Goal: Task Accomplishment & Management: Use online tool/utility

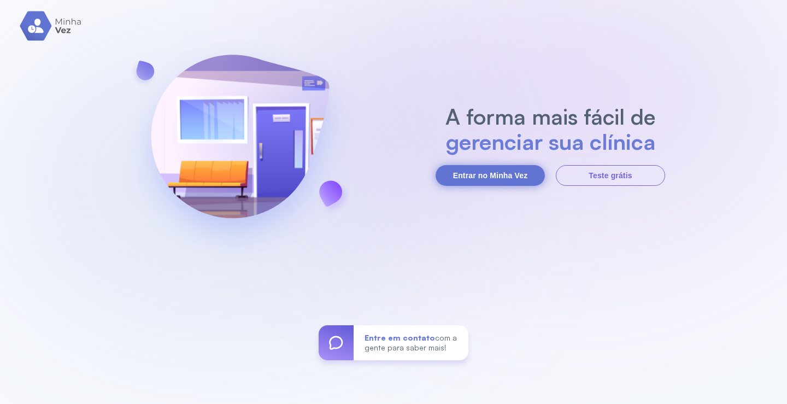
click at [503, 168] on button "Entrar no Minha Vez" at bounding box center [490, 175] width 109 height 21
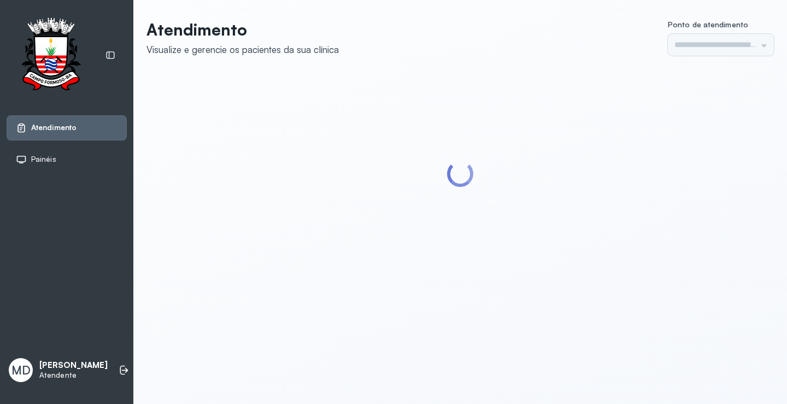
type input "*********"
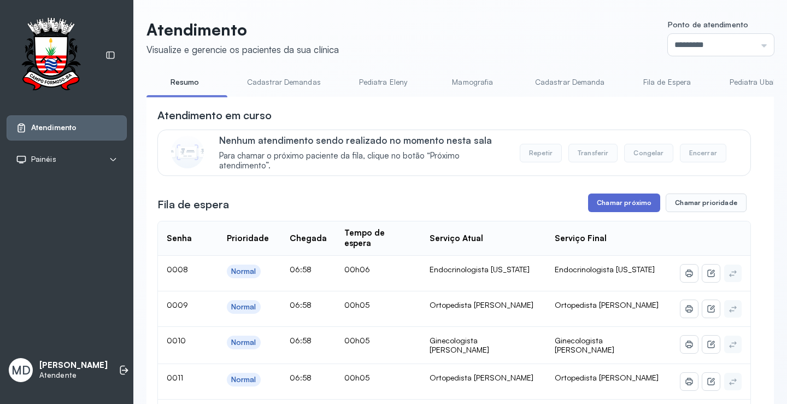
click at [623, 203] on button "Chamar próximo" at bounding box center [624, 202] width 72 height 19
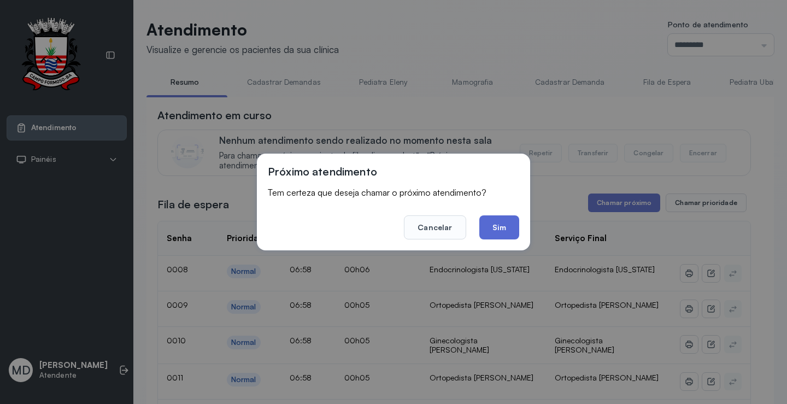
click at [495, 226] on button "Sim" at bounding box center [499, 227] width 40 height 24
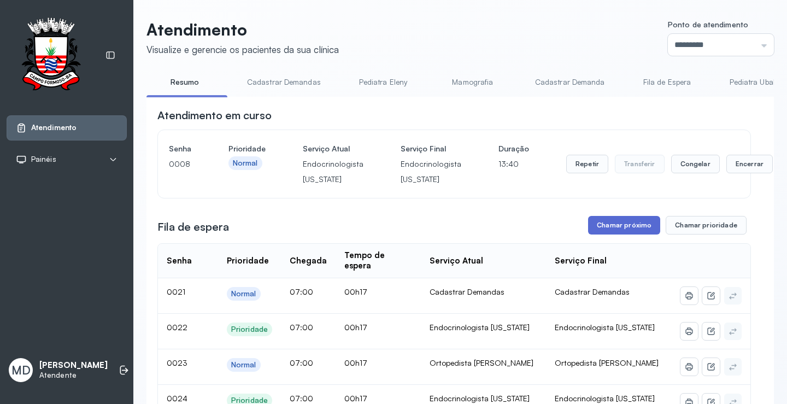
click at [619, 228] on button "Chamar próximo" at bounding box center [624, 225] width 72 height 19
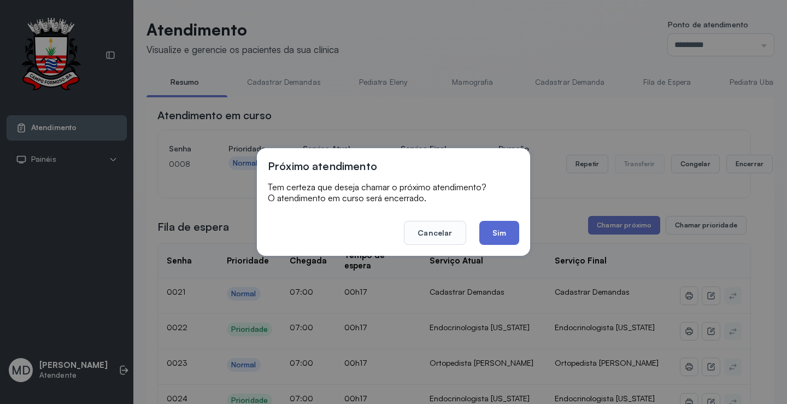
click at [507, 232] on button "Sim" at bounding box center [499, 233] width 40 height 24
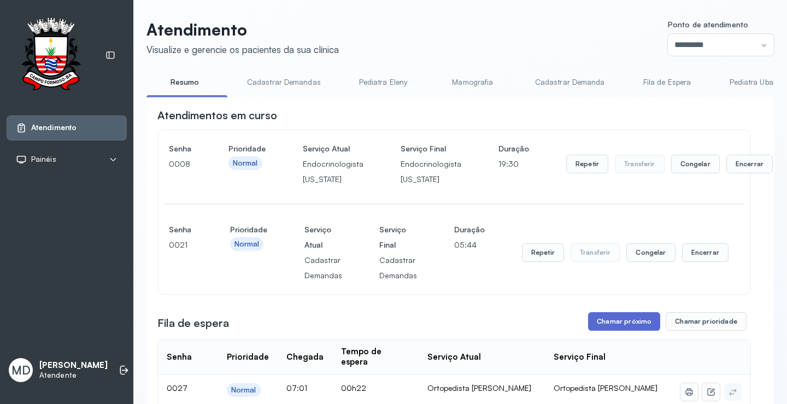
click at [623, 317] on button "Chamar próximo" at bounding box center [624, 321] width 72 height 19
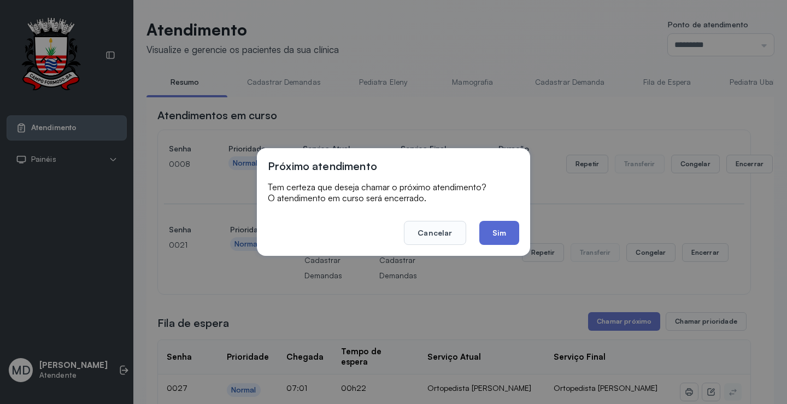
click at [499, 230] on button "Sim" at bounding box center [499, 233] width 40 height 24
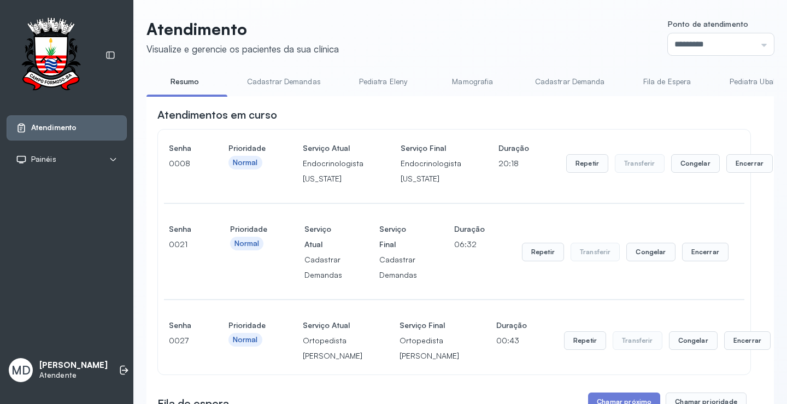
scroll to position [328, 0]
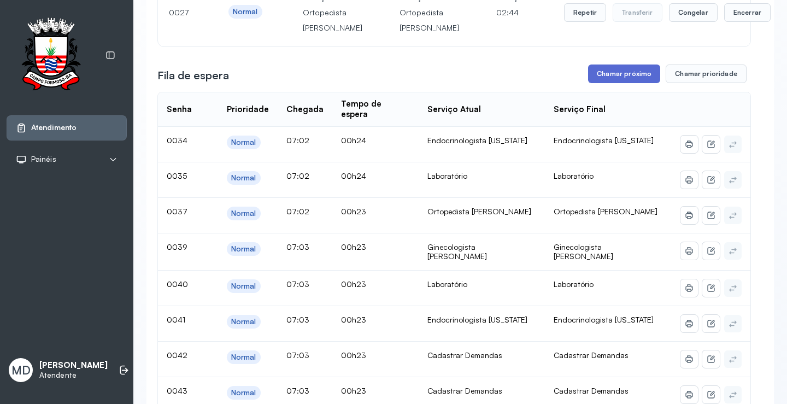
click at [629, 83] on button "Chamar próximo" at bounding box center [624, 73] width 72 height 19
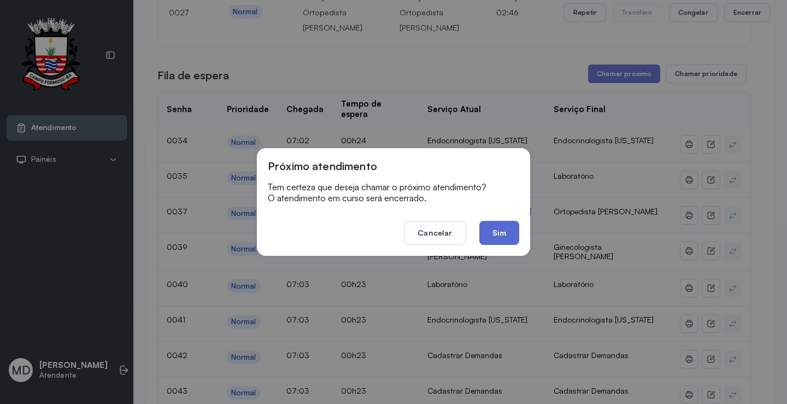
click at [502, 238] on button "Sim" at bounding box center [499, 233] width 40 height 24
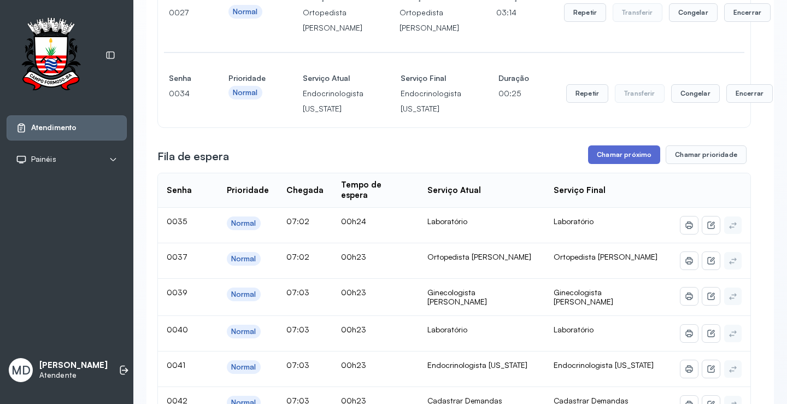
click at [601, 164] on button "Chamar próximo" at bounding box center [624, 154] width 72 height 19
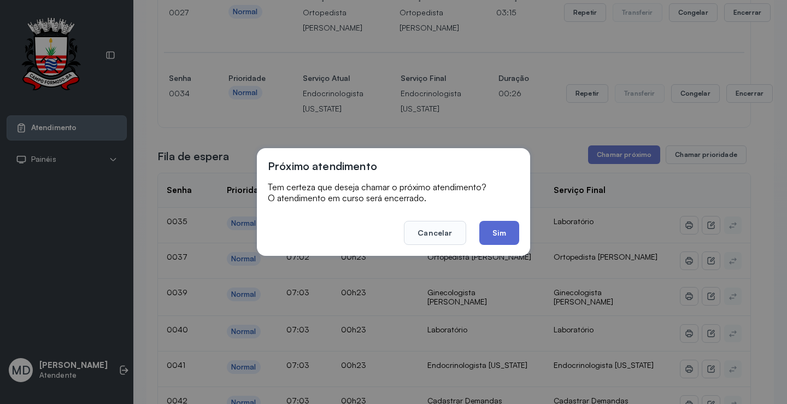
click at [507, 234] on button "Sim" at bounding box center [499, 233] width 40 height 24
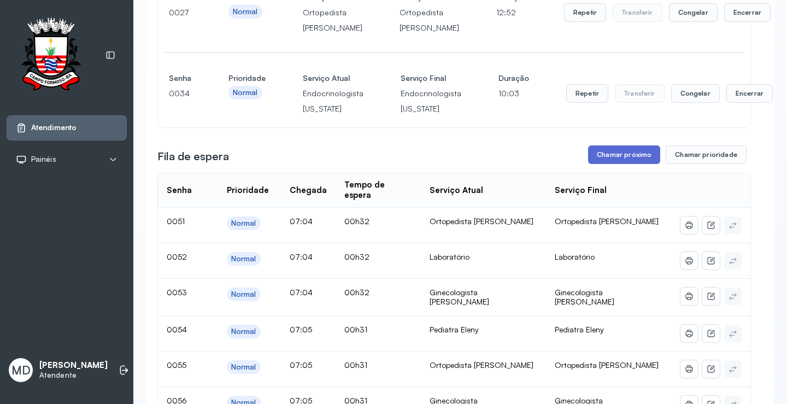
click at [609, 164] on button "Chamar próximo" at bounding box center [624, 154] width 72 height 19
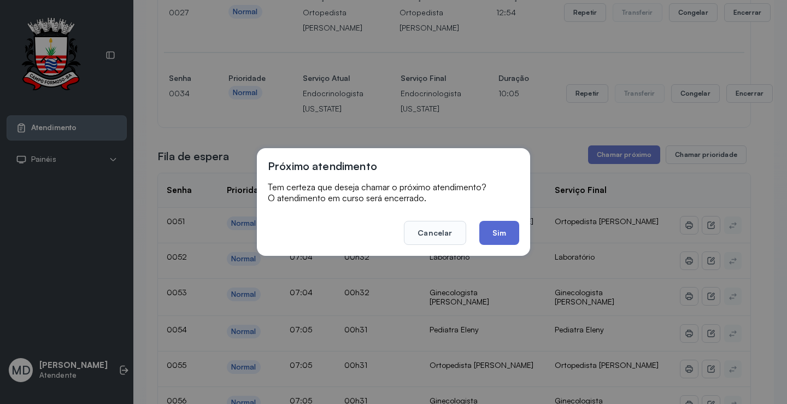
click at [495, 230] on button "Sim" at bounding box center [499, 233] width 40 height 24
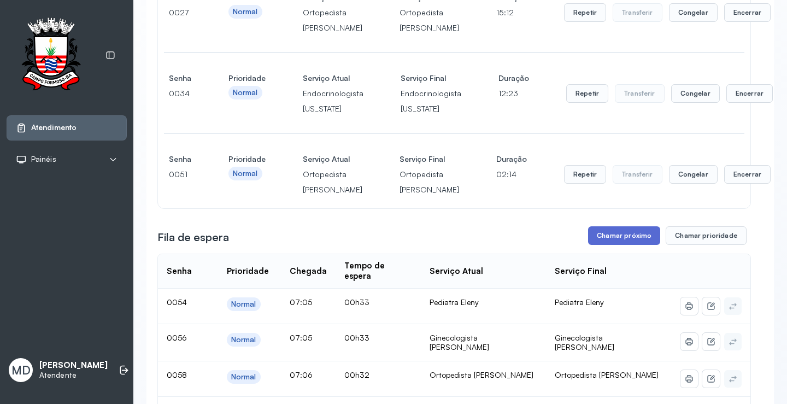
click at [635, 245] on button "Chamar próximo" at bounding box center [624, 235] width 72 height 19
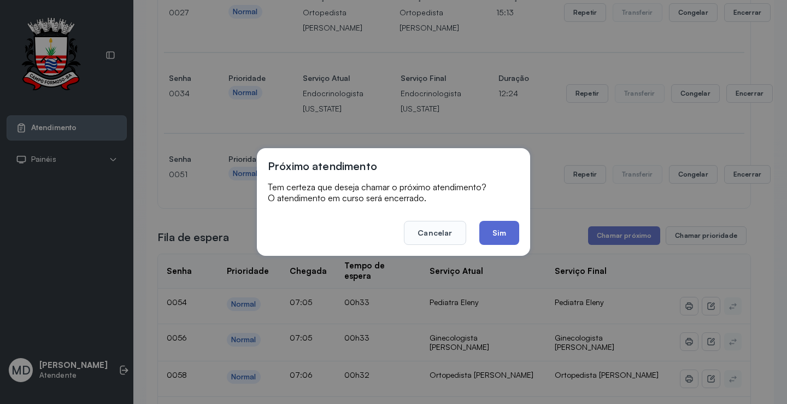
click at [505, 227] on button "Sim" at bounding box center [499, 233] width 40 height 24
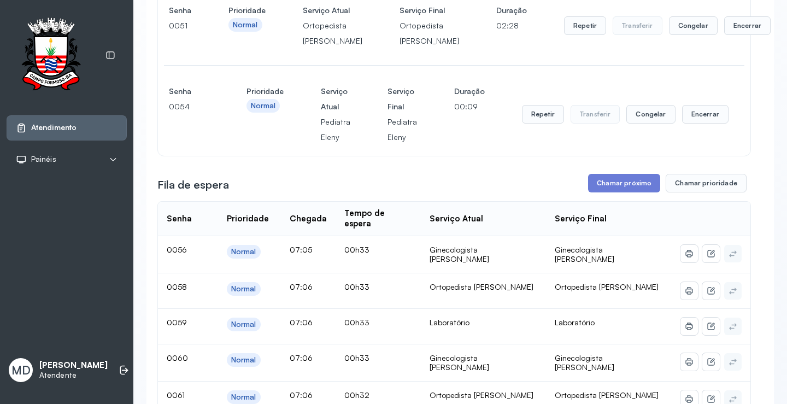
scroll to position [492, 0]
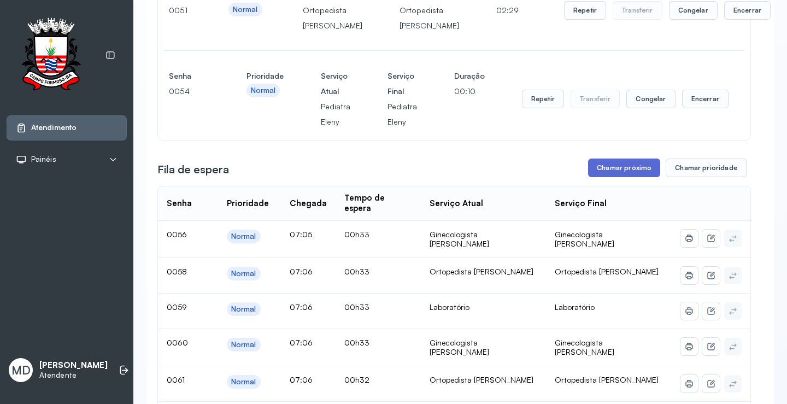
click at [616, 177] on button "Chamar próximo" at bounding box center [624, 167] width 72 height 19
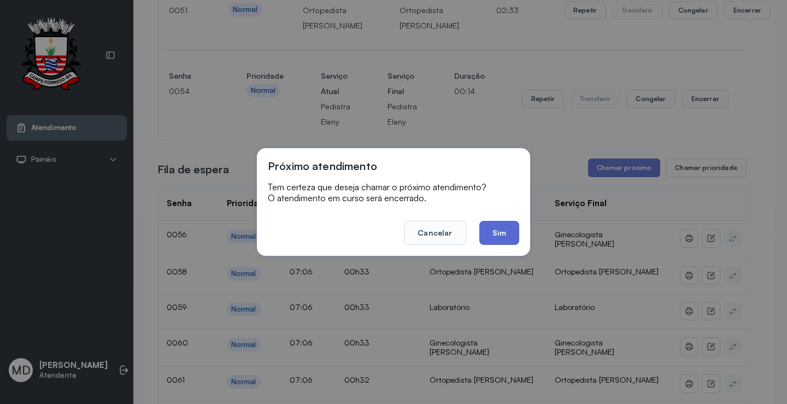
click at [496, 229] on button "Sim" at bounding box center [499, 233] width 40 height 24
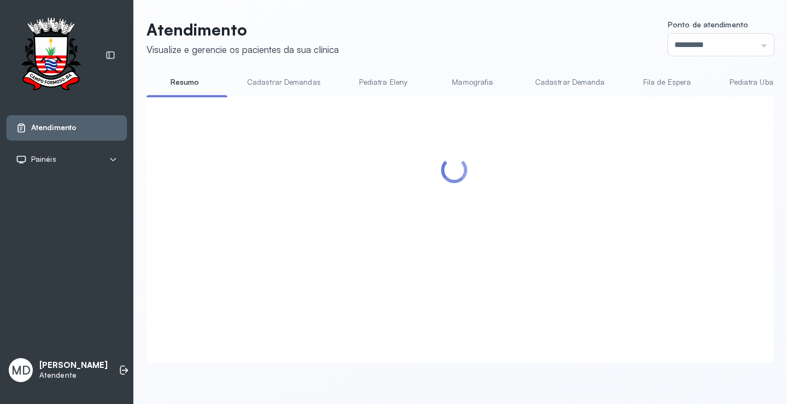
click at [187, 322] on div at bounding box center [453, 217] width 593 height 218
click at [120, 366] on icon at bounding box center [122, 370] width 5 height 9
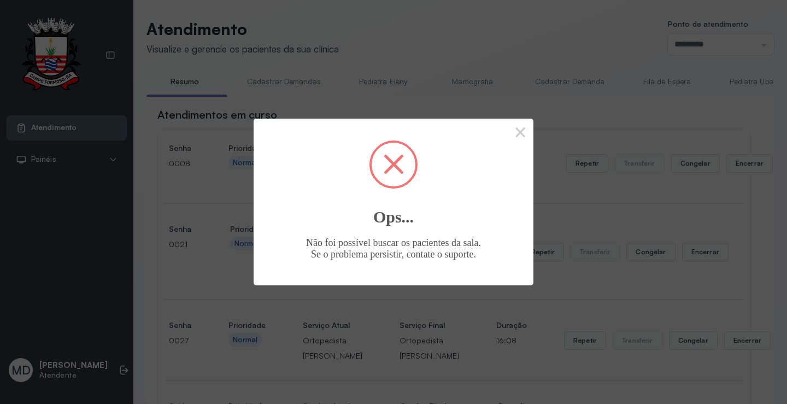
scroll to position [492, 0]
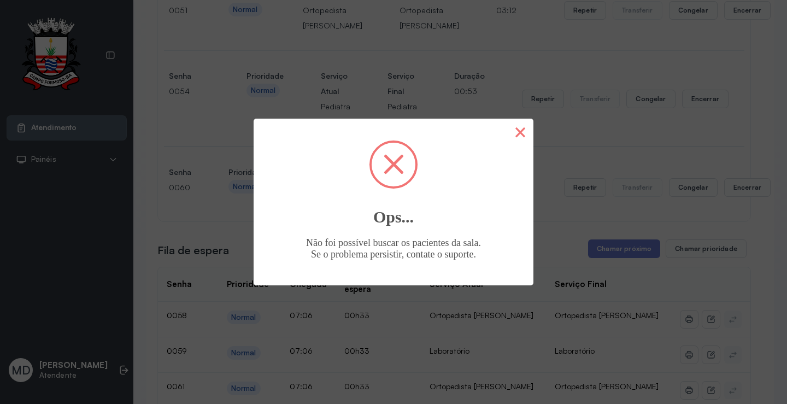
click at [525, 132] on button "×" at bounding box center [520, 132] width 26 height 26
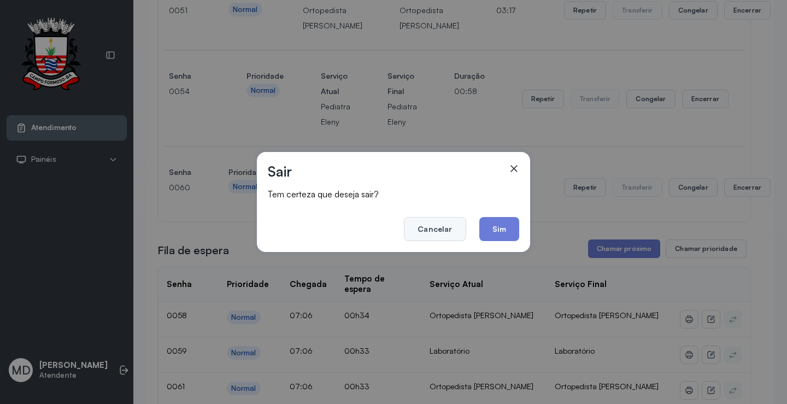
click at [429, 230] on button "Cancelar" at bounding box center [435, 229] width 62 height 24
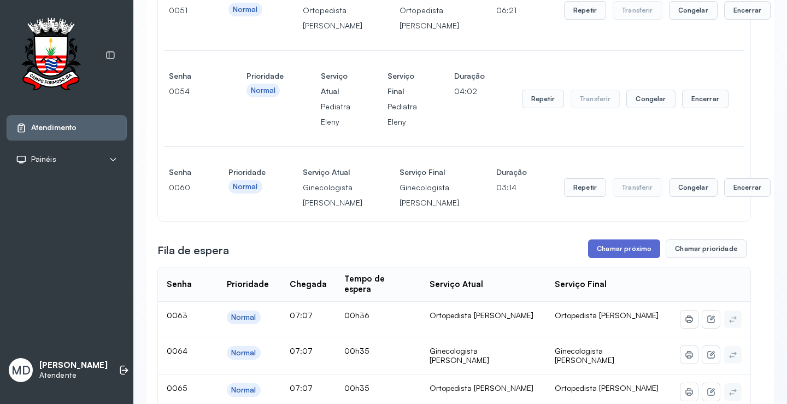
click at [644, 258] on button "Chamar próximo" at bounding box center [624, 248] width 72 height 19
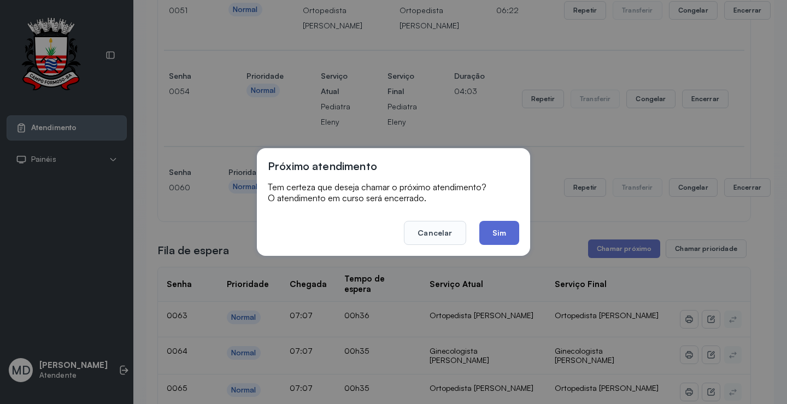
click at [508, 230] on button "Sim" at bounding box center [499, 233] width 40 height 24
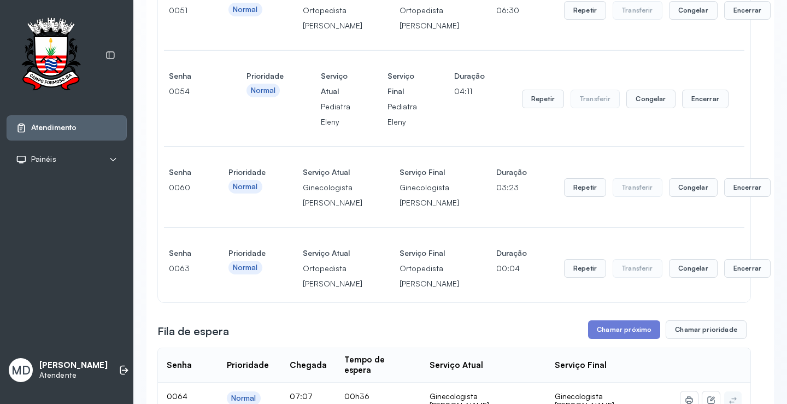
scroll to position [602, 0]
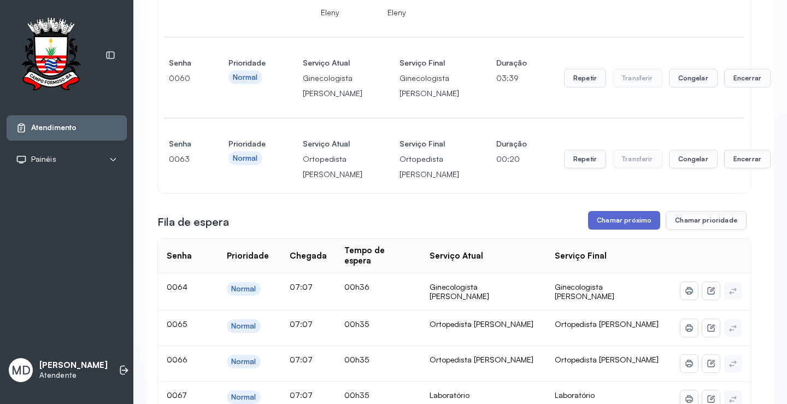
click at [632, 230] on button "Chamar próximo" at bounding box center [624, 220] width 72 height 19
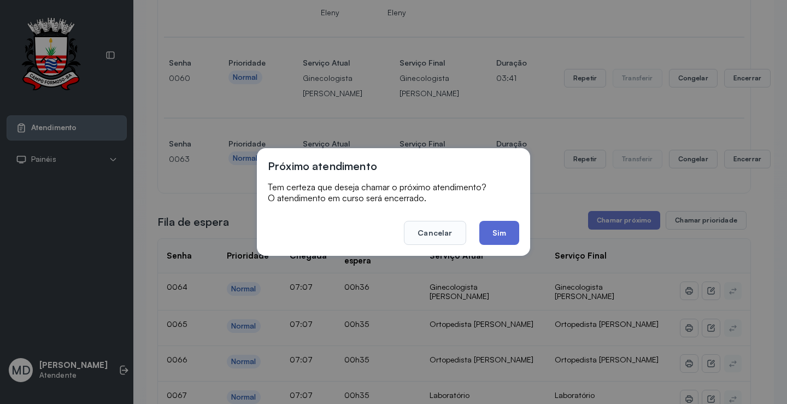
click at [498, 234] on button "Sim" at bounding box center [499, 233] width 40 height 24
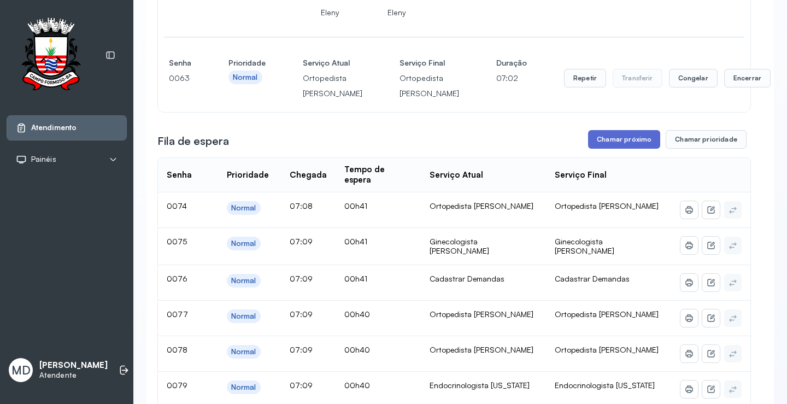
click at [629, 149] on button "Chamar próximo" at bounding box center [624, 139] width 72 height 19
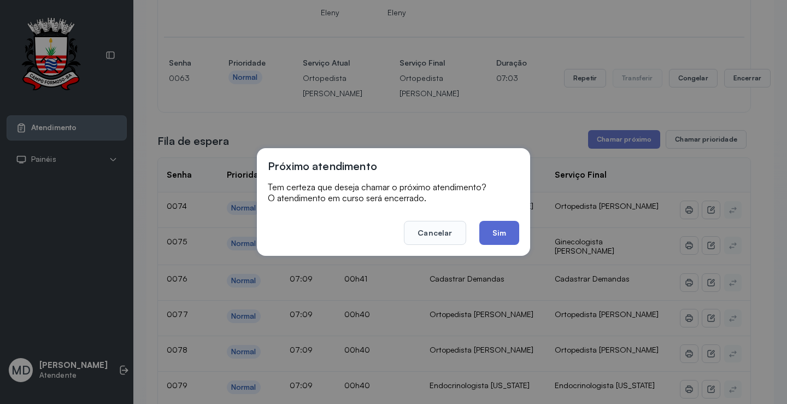
click at [517, 229] on button "Sim" at bounding box center [499, 233] width 40 height 24
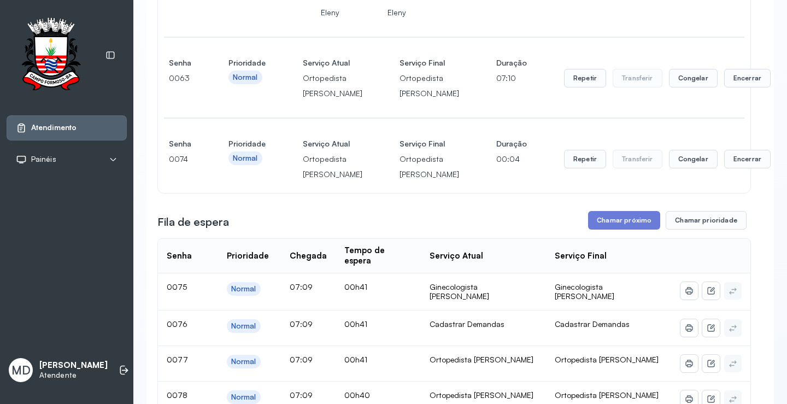
scroll to position [656, 0]
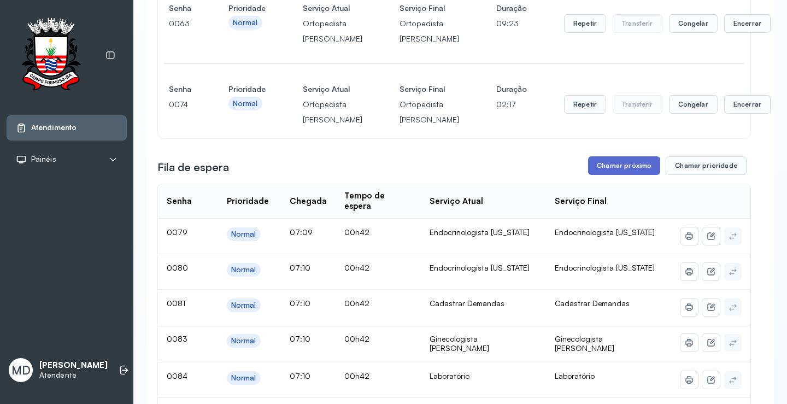
click at [613, 175] on button "Chamar próximo" at bounding box center [624, 165] width 72 height 19
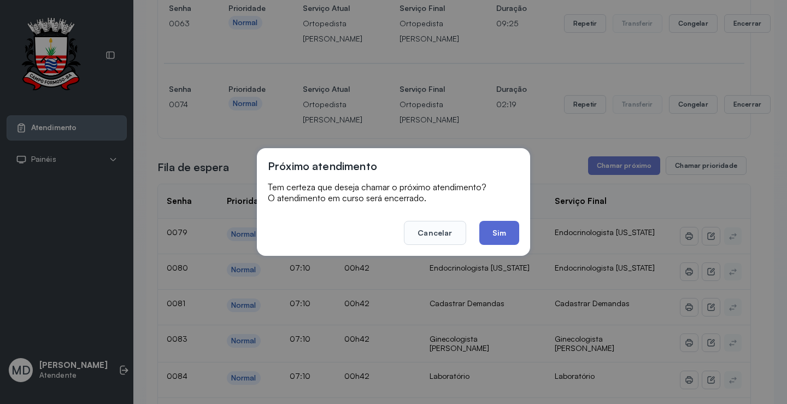
click at [495, 234] on button "Sim" at bounding box center [499, 233] width 40 height 24
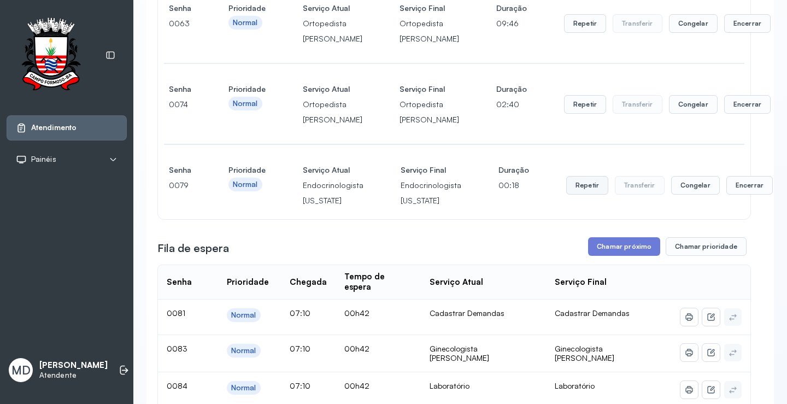
click at [577, 195] on button "Repetir" at bounding box center [587, 185] width 42 height 19
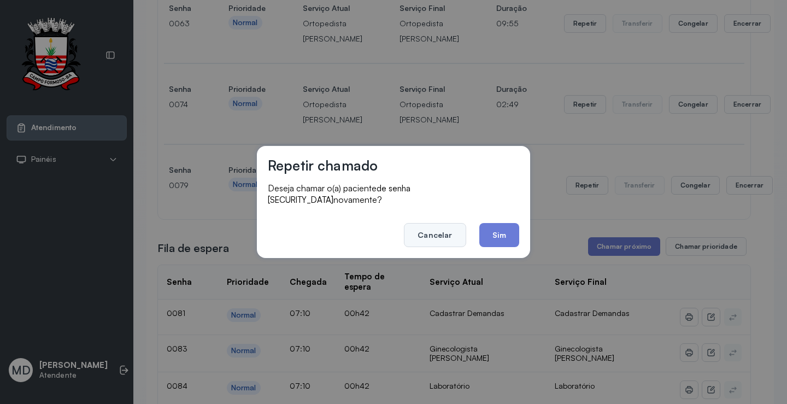
click at [432, 236] on button "Cancelar" at bounding box center [435, 235] width 62 height 24
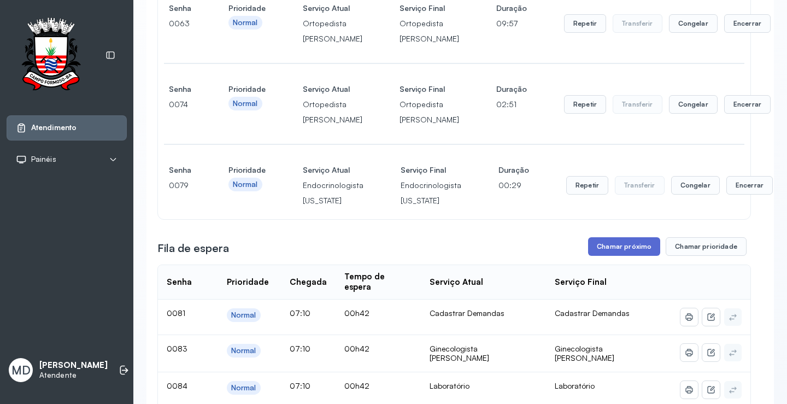
click at [620, 256] on button "Chamar próximo" at bounding box center [624, 246] width 72 height 19
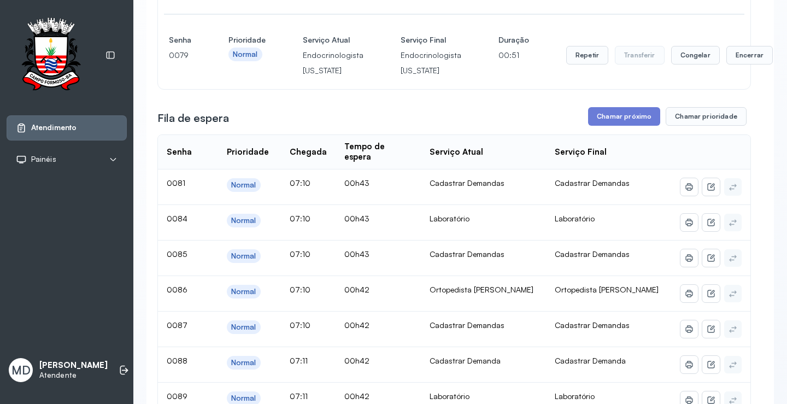
scroll to position [820, 0]
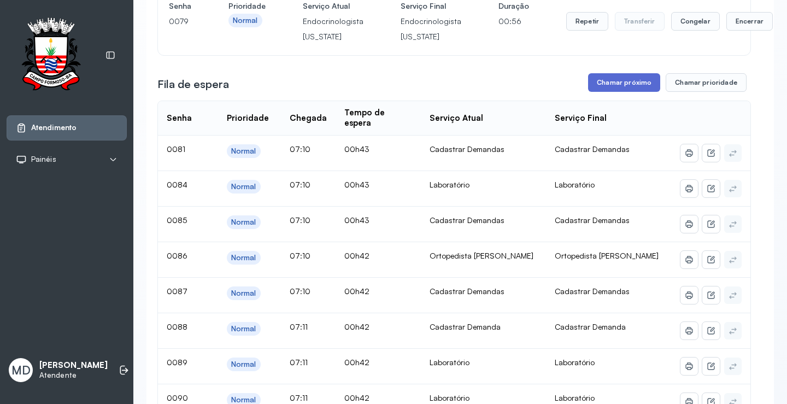
click at [623, 92] on button "Chamar próximo" at bounding box center [624, 82] width 72 height 19
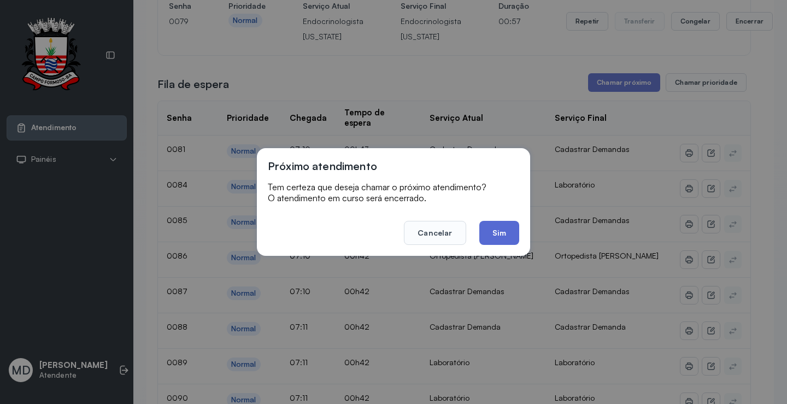
click at [500, 231] on button "Sim" at bounding box center [499, 233] width 40 height 24
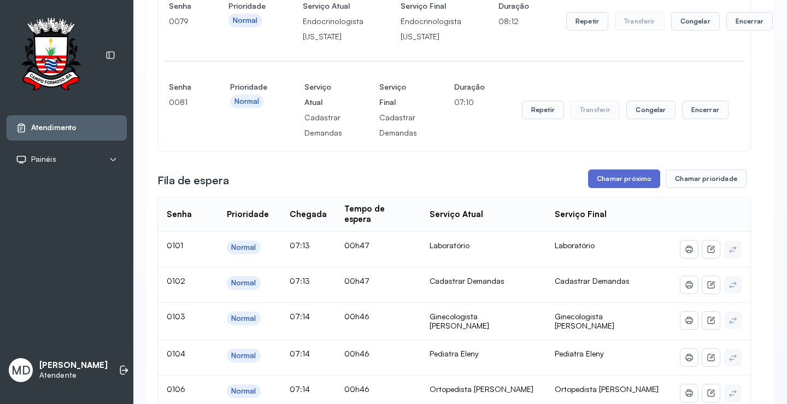
click at [627, 188] on button "Chamar próximo" at bounding box center [624, 178] width 72 height 19
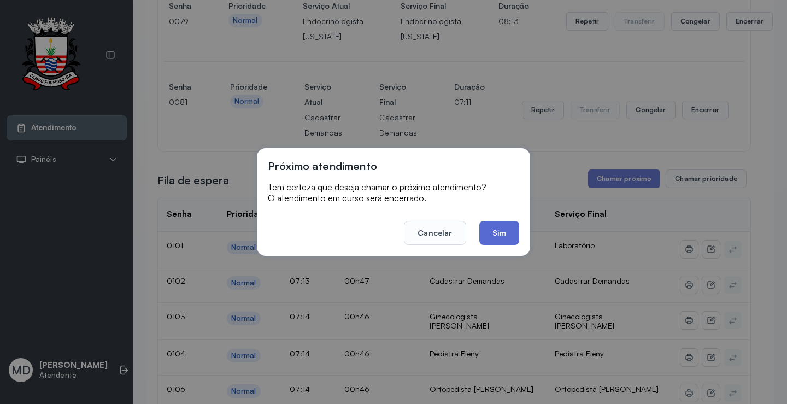
click at [502, 237] on button "Sim" at bounding box center [499, 233] width 40 height 24
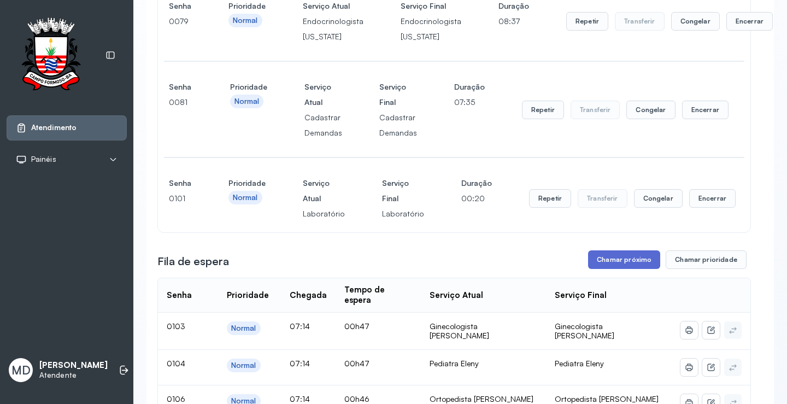
click at [614, 269] on button "Chamar próximo" at bounding box center [624, 259] width 72 height 19
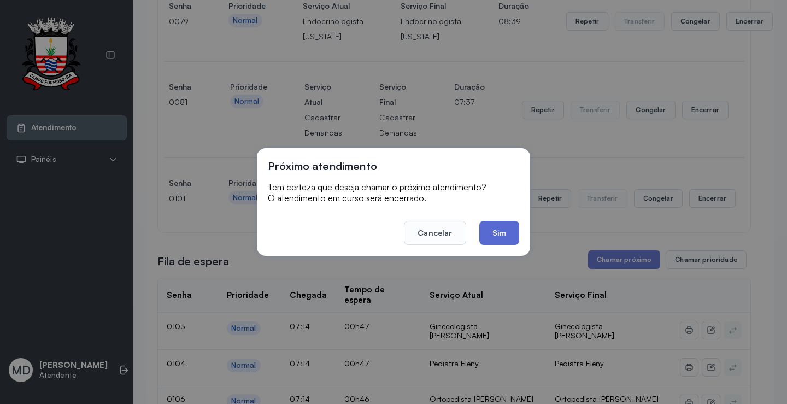
click at [502, 233] on button "Sim" at bounding box center [499, 233] width 40 height 24
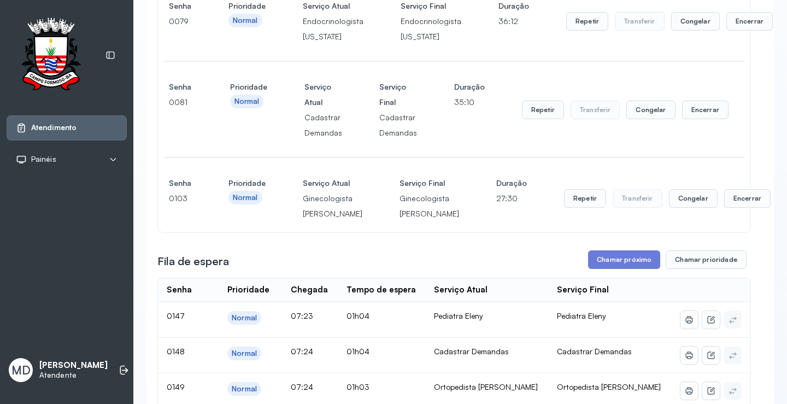
click at [623, 269] on button "Chamar próximo" at bounding box center [624, 259] width 72 height 19
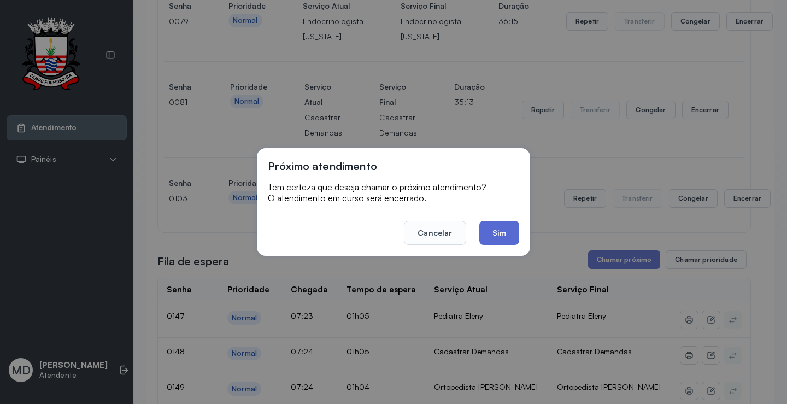
click at [498, 228] on button "Sim" at bounding box center [499, 233] width 40 height 24
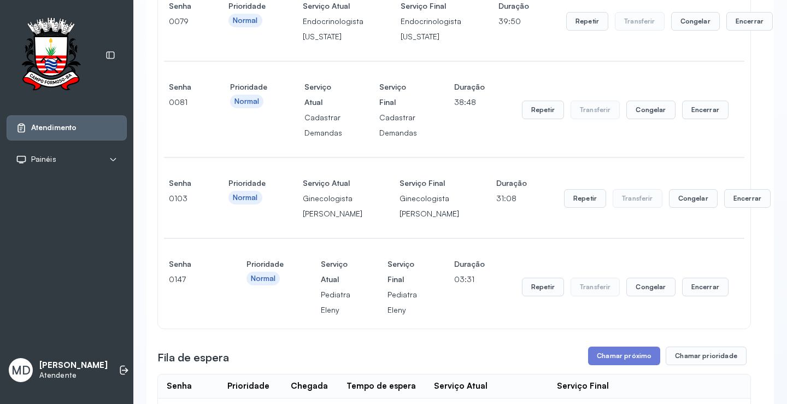
scroll to position [1039, 0]
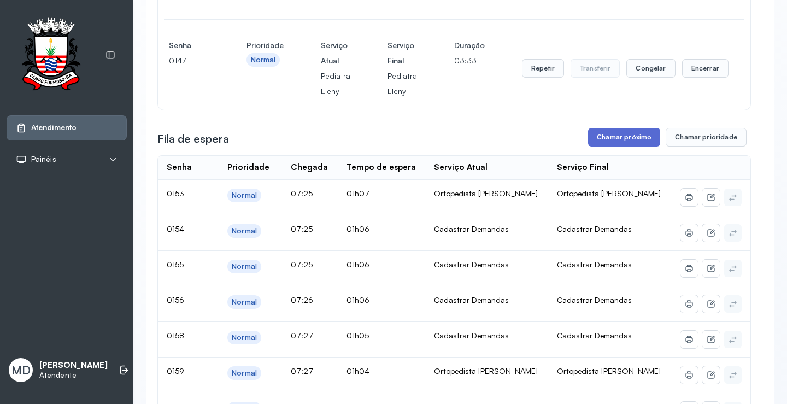
click at [623, 146] on button "Chamar próximo" at bounding box center [624, 137] width 72 height 19
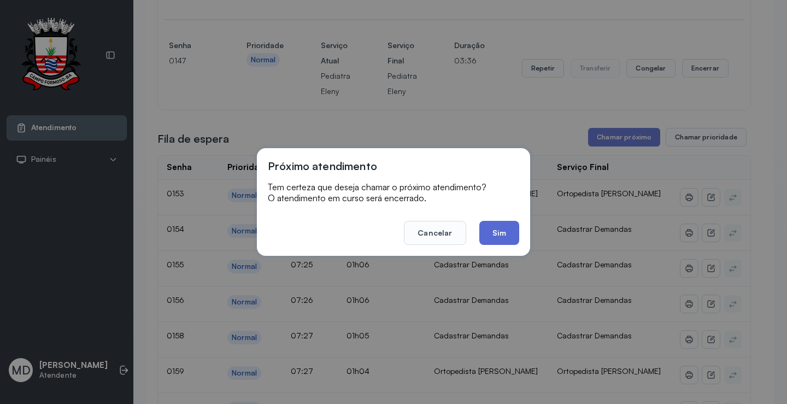
click at [497, 230] on button "Sim" at bounding box center [499, 233] width 40 height 24
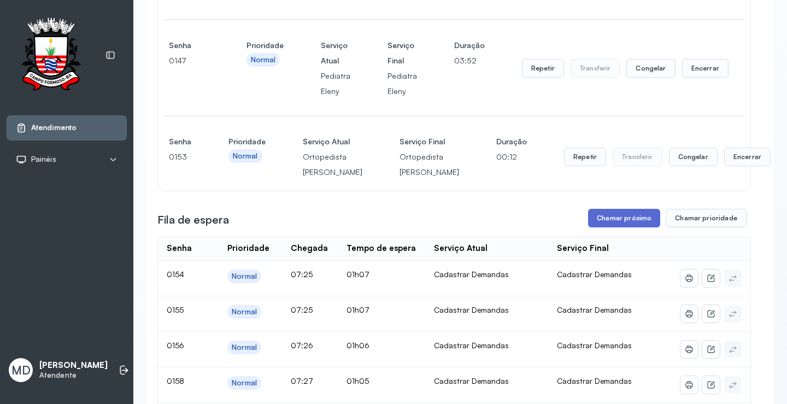
click at [628, 227] on button "Chamar próximo" at bounding box center [624, 218] width 72 height 19
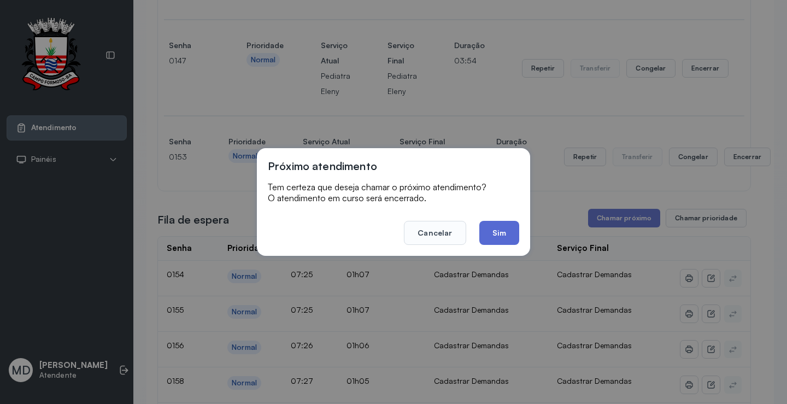
click at [492, 233] on button "Sim" at bounding box center [499, 233] width 40 height 24
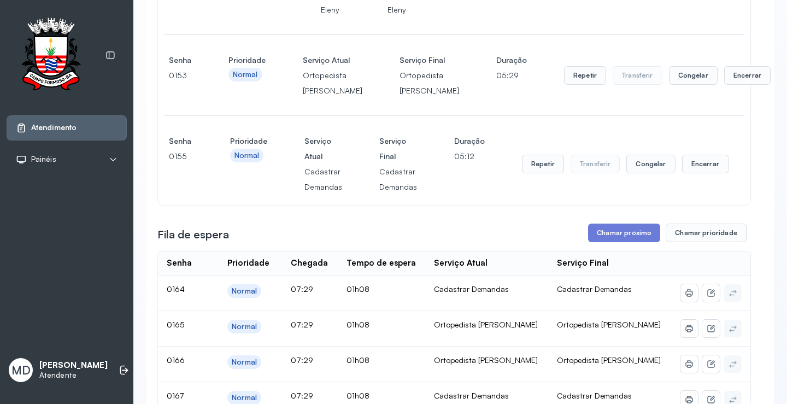
scroll to position [1257, 0]
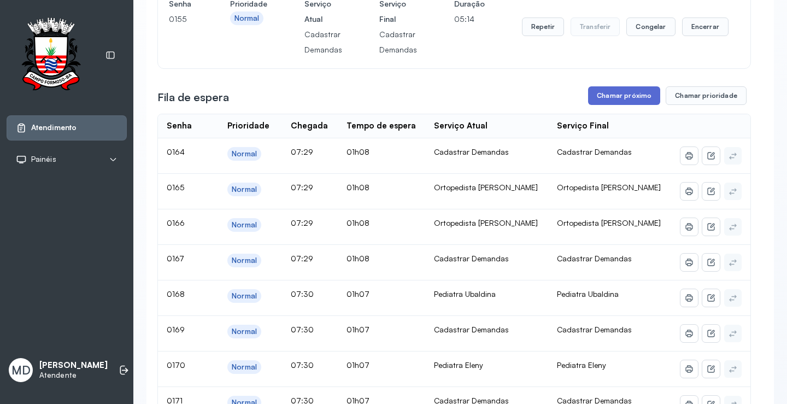
click at [609, 105] on button "Chamar próximo" at bounding box center [624, 95] width 72 height 19
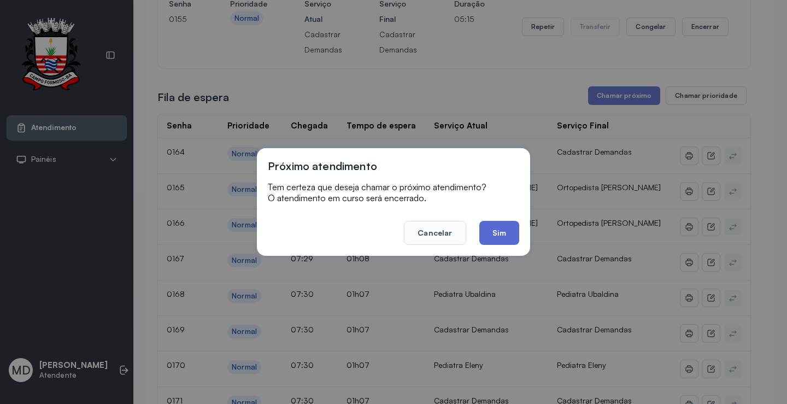
click at [497, 229] on button "Sim" at bounding box center [499, 233] width 40 height 24
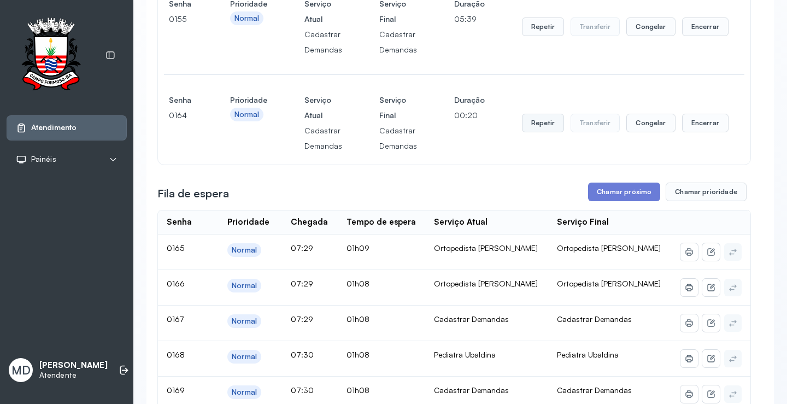
click at [532, 132] on button "Repetir" at bounding box center [543, 123] width 42 height 19
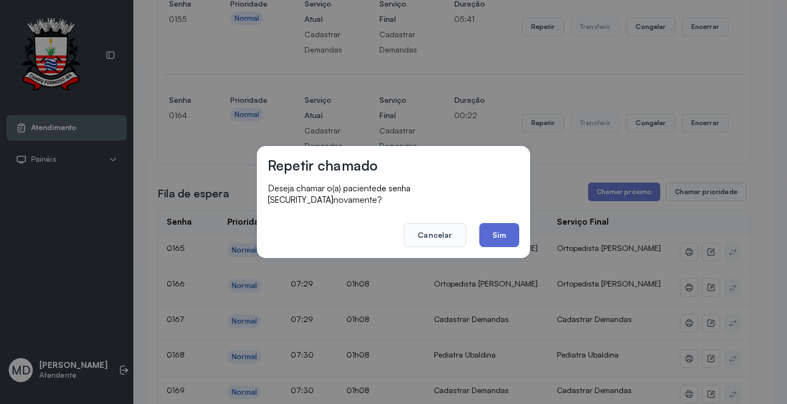
click at [494, 228] on button "Sim" at bounding box center [499, 235] width 40 height 24
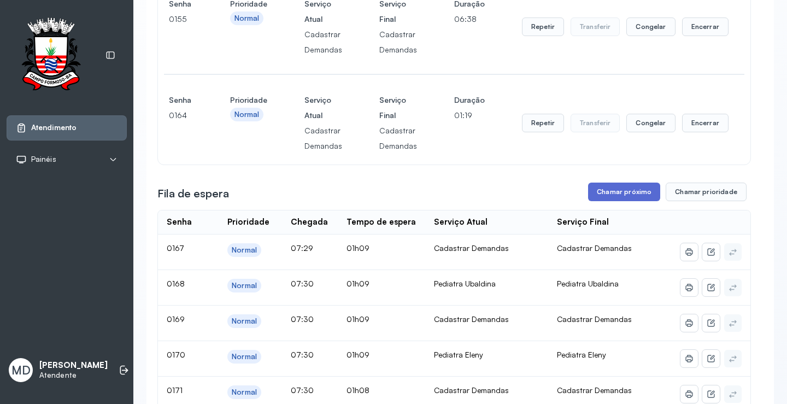
click at [622, 201] on button "Chamar próximo" at bounding box center [624, 192] width 72 height 19
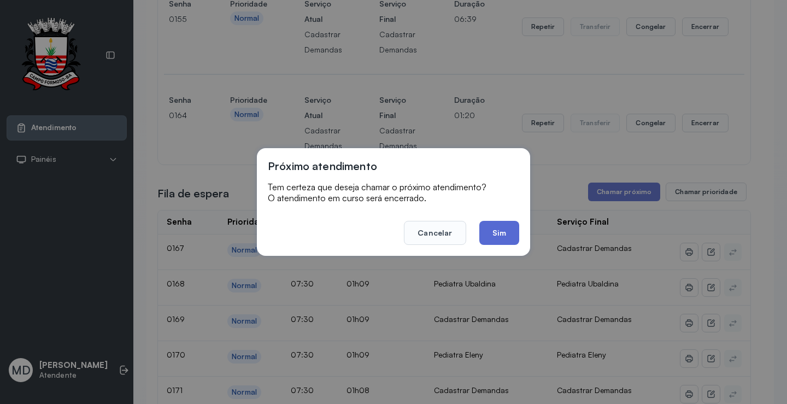
click at [494, 233] on button "Sim" at bounding box center [499, 233] width 40 height 24
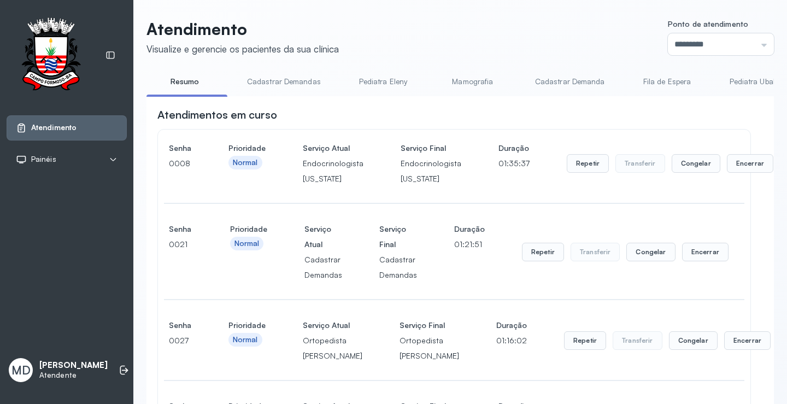
scroll to position [1476, 0]
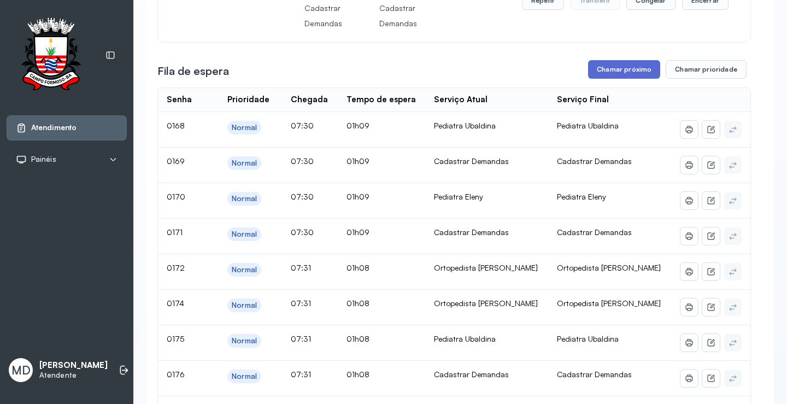
click at [619, 79] on button "Chamar próximo" at bounding box center [624, 69] width 72 height 19
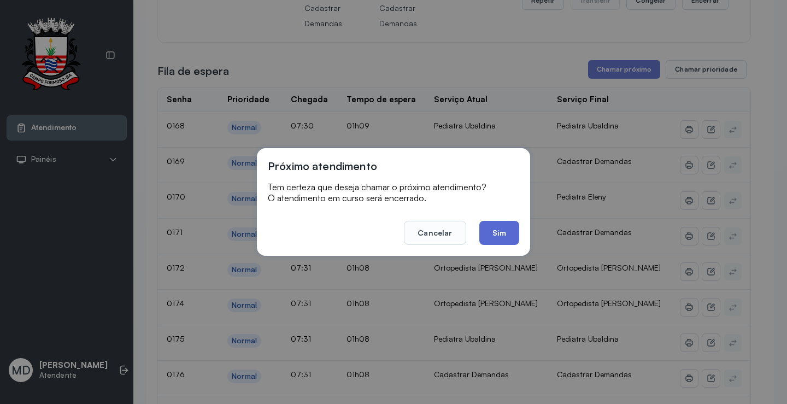
click at [498, 233] on button "Sim" at bounding box center [499, 233] width 40 height 24
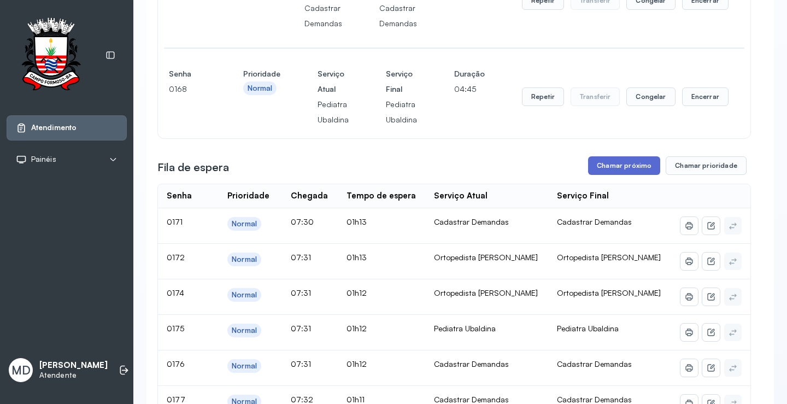
click at [625, 175] on button "Chamar próximo" at bounding box center [624, 165] width 72 height 19
click at [623, 175] on button "Chamar próximo" at bounding box center [624, 165] width 72 height 19
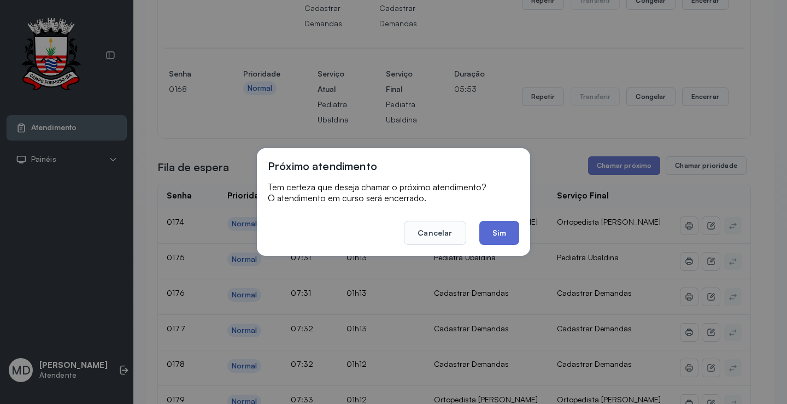
click at [499, 230] on button "Sim" at bounding box center [499, 233] width 40 height 24
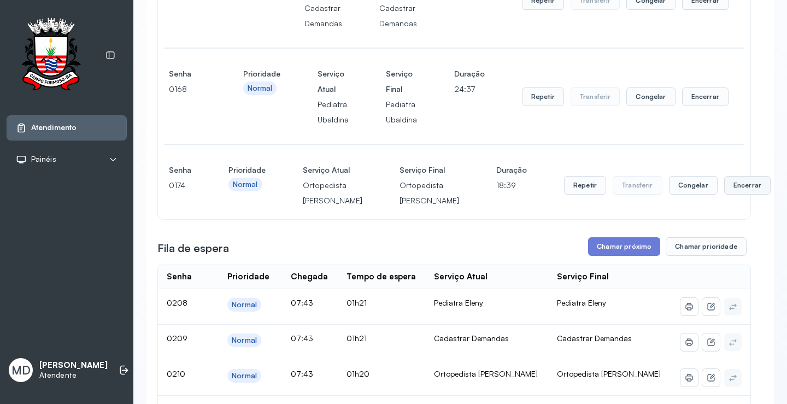
click at [724, 195] on button "Encerrar" at bounding box center [747, 185] width 46 height 19
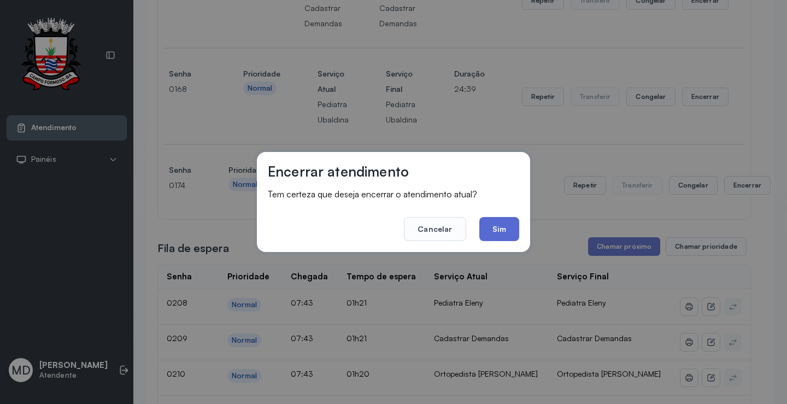
click at [497, 230] on button "Sim" at bounding box center [499, 229] width 40 height 24
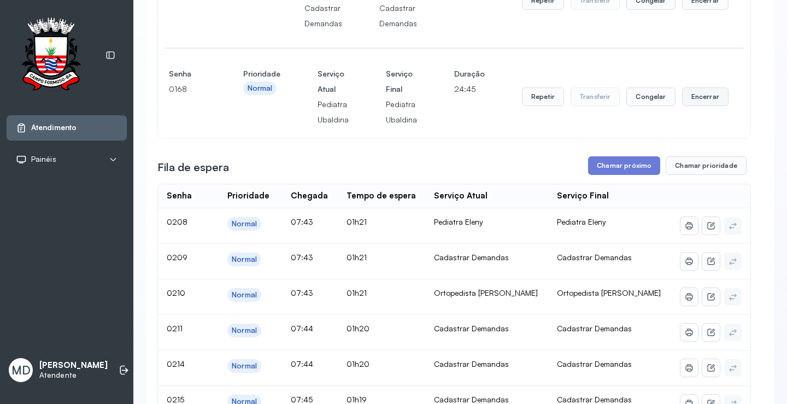
click at [692, 106] on button "Encerrar" at bounding box center [705, 96] width 46 height 19
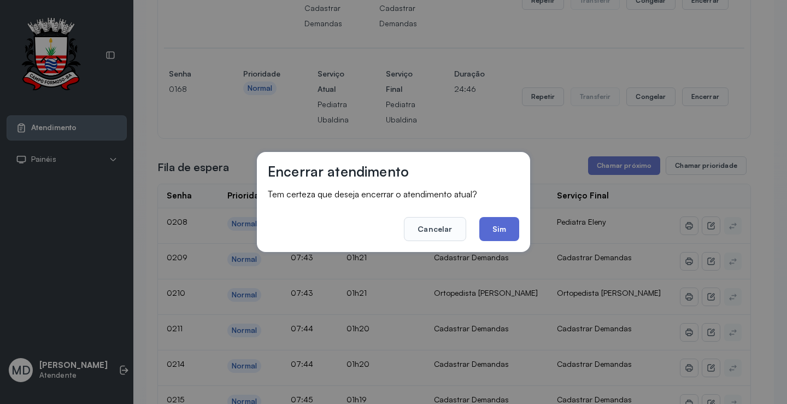
click at [504, 225] on button "Sim" at bounding box center [499, 229] width 40 height 24
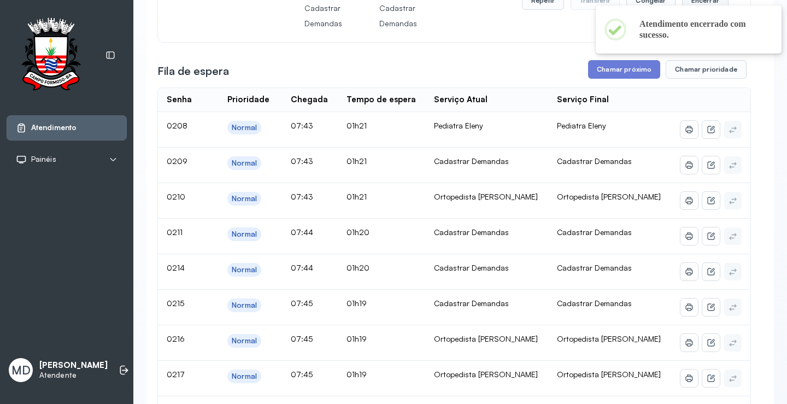
click at [697, 10] on button "Encerrar" at bounding box center [705, 0] width 46 height 19
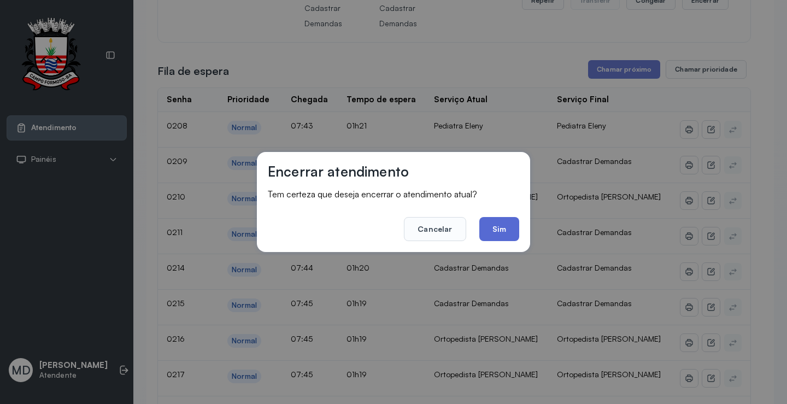
click at [496, 231] on button "Sim" at bounding box center [499, 229] width 40 height 24
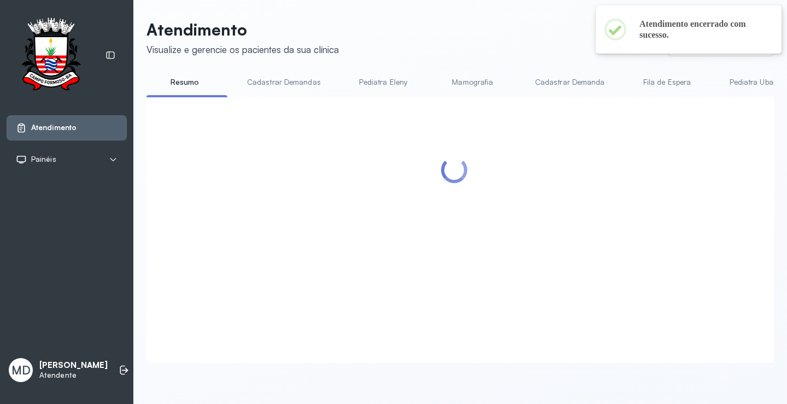
scroll to position [0, 0]
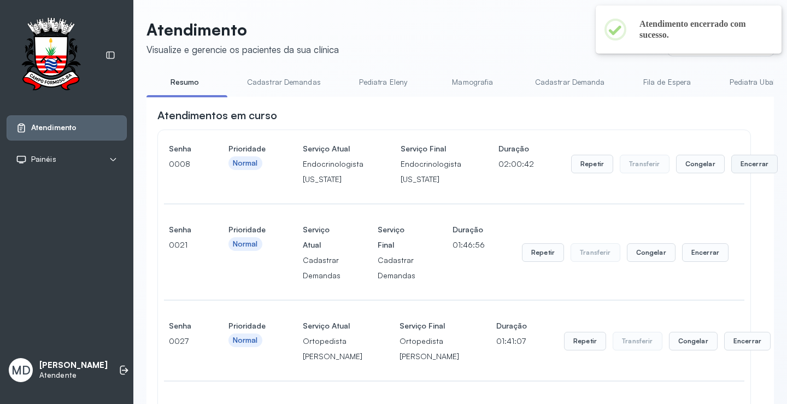
click at [736, 165] on button "Encerrar" at bounding box center [754, 164] width 46 height 19
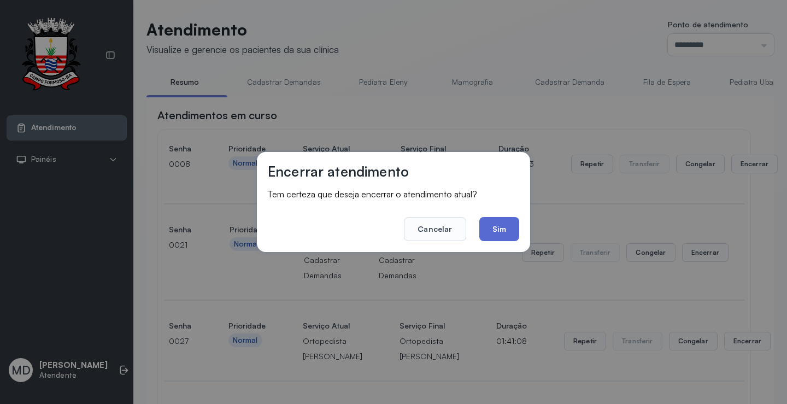
click at [505, 228] on button "Sim" at bounding box center [499, 229] width 40 height 24
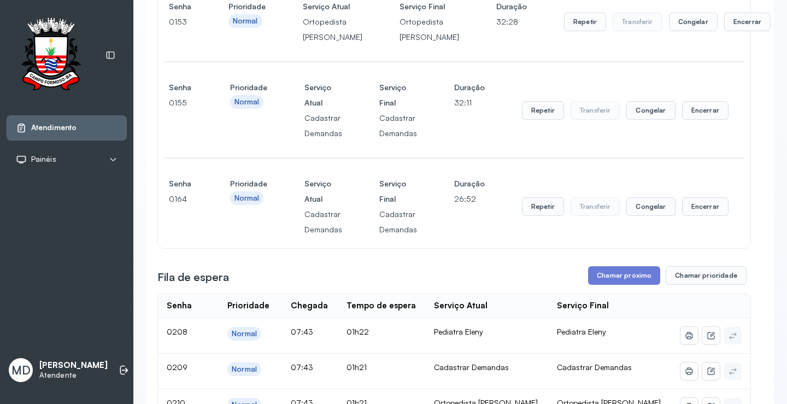
scroll to position [1421, 0]
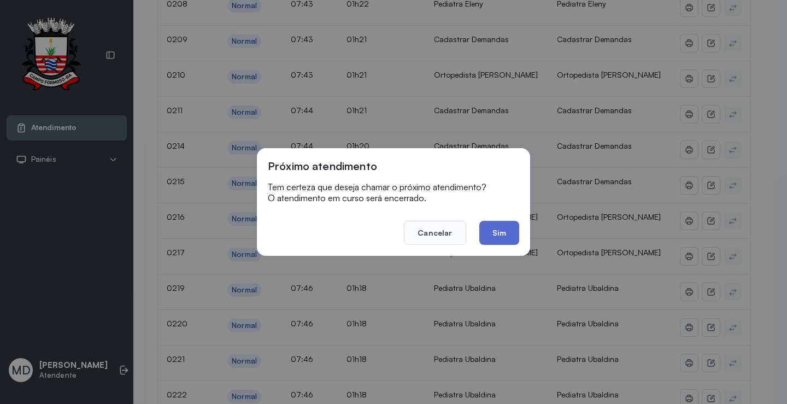
click at [496, 233] on button "Sim" at bounding box center [499, 233] width 40 height 24
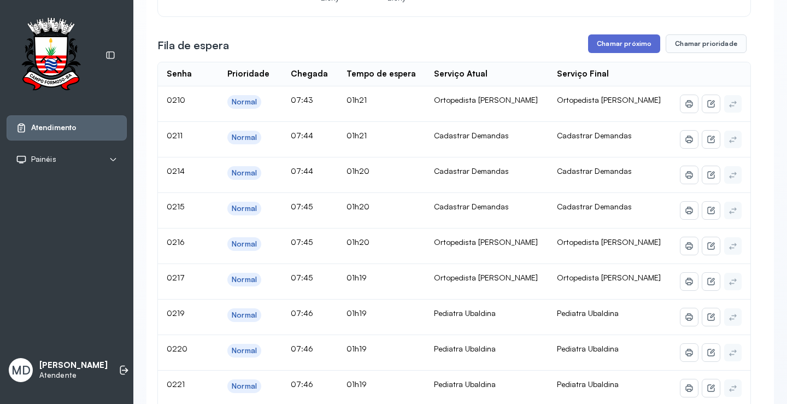
click at [622, 53] on button "Chamar próximo" at bounding box center [624, 43] width 72 height 19
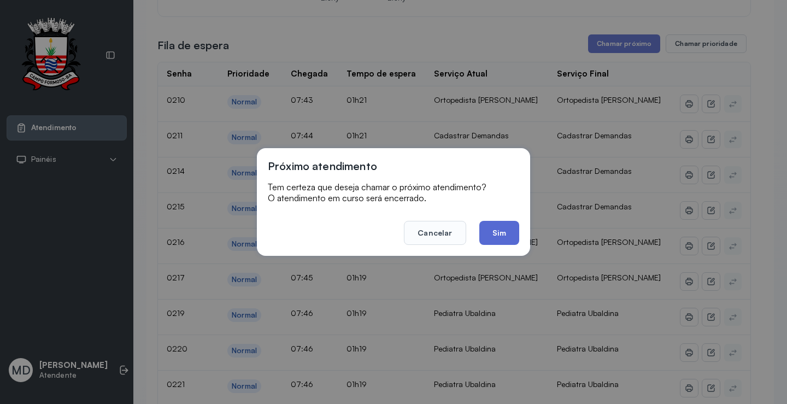
click at [501, 230] on button "Sim" at bounding box center [499, 233] width 40 height 24
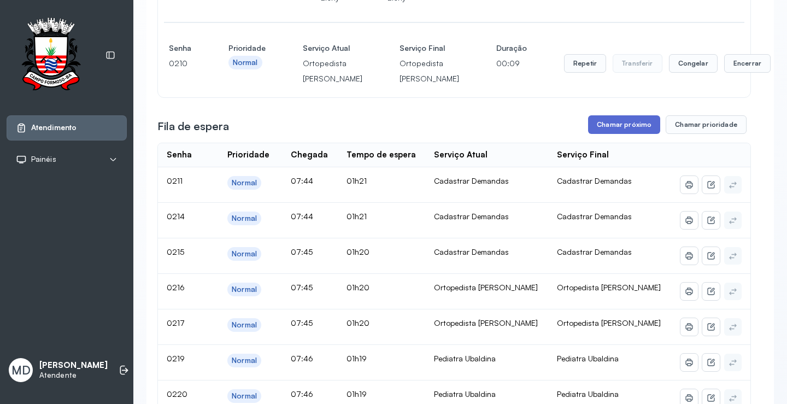
click at [619, 134] on button "Chamar próximo" at bounding box center [624, 124] width 72 height 19
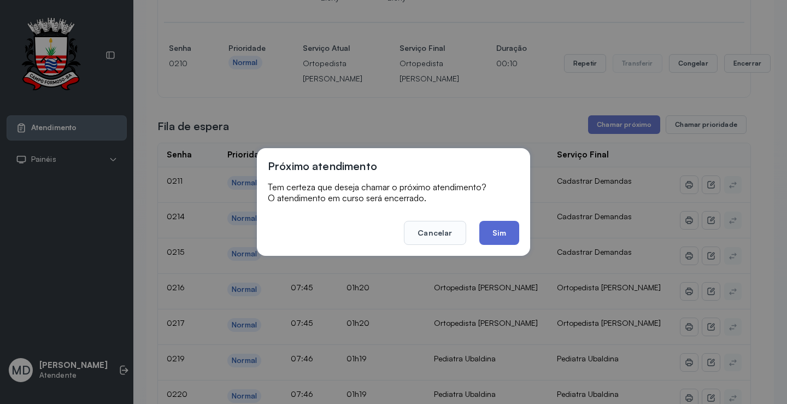
click at [503, 232] on button "Sim" at bounding box center [499, 233] width 40 height 24
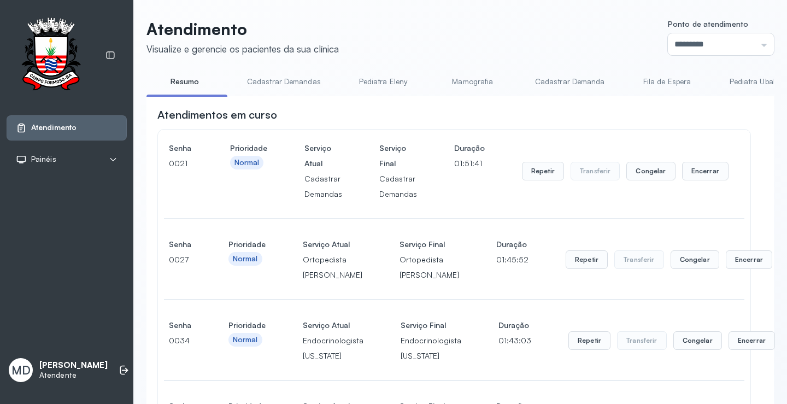
scroll to position [1475, 0]
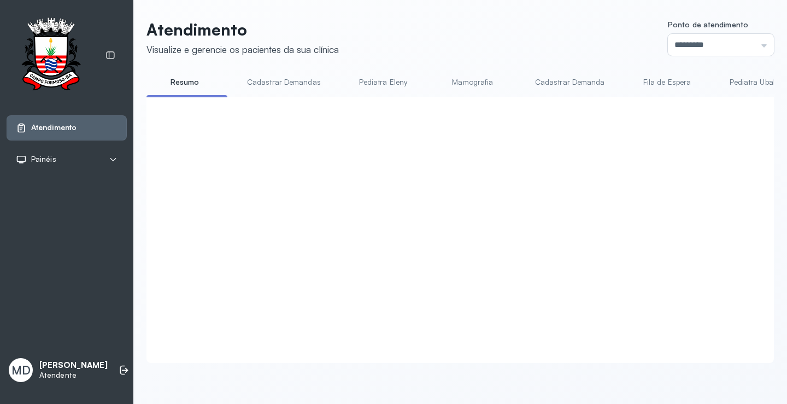
click button "Chamar próximo"
click button "Sim"
click button "Chamar próximo"
click button "Sim"
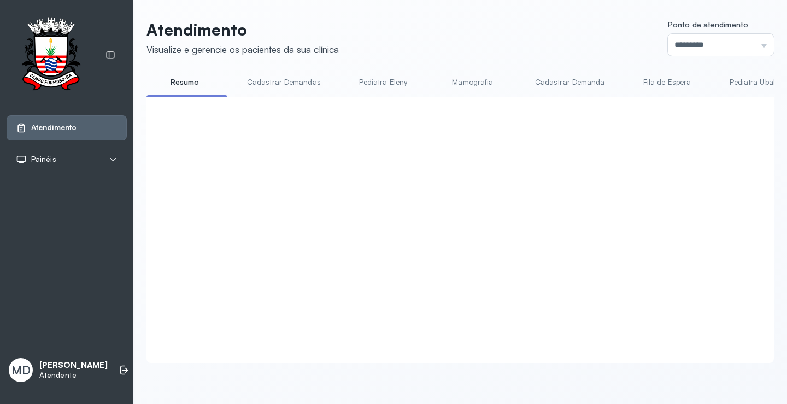
click button "Chamar próximo"
click button "Sim"
click button "Chamar próximo"
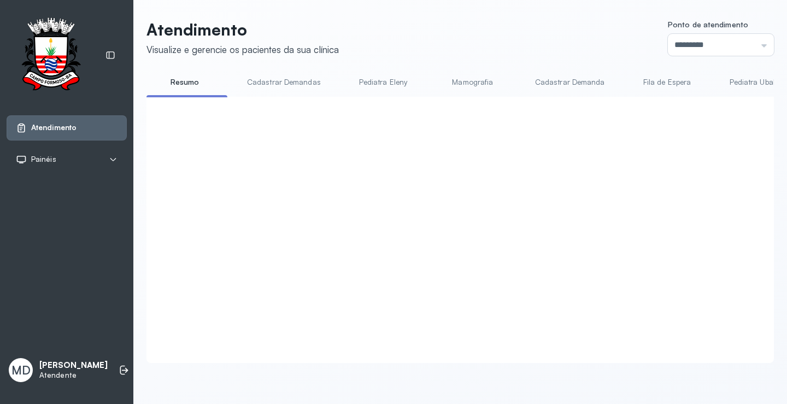
click button "Sim"
click button "Chamar próximo"
click button "Sim"
click button "Chamar próximo"
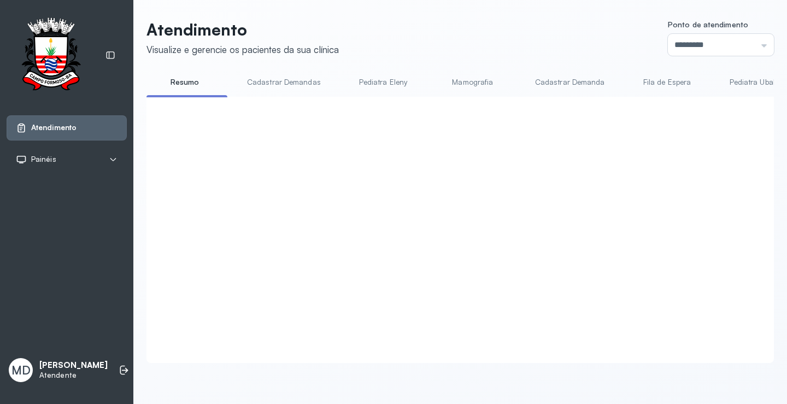
click button "Sim"
click button "Chamar próximo"
click button "Sim"
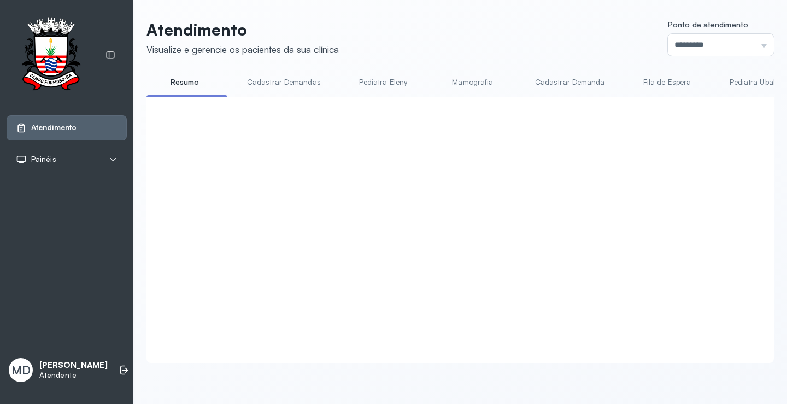
click button "Chamar próximo"
click button "Sim"
click button "Chamar próximo"
click button "Sim"
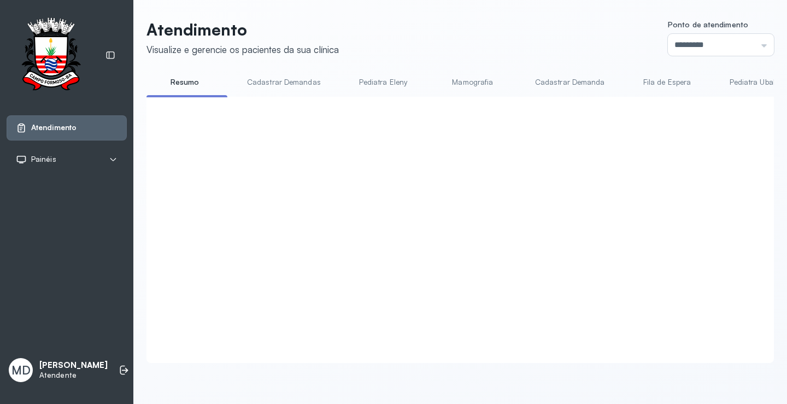
click button "Chamar próximo"
click button "Sim"
click at [499, 233] on div at bounding box center [453, 217] width 593 height 218
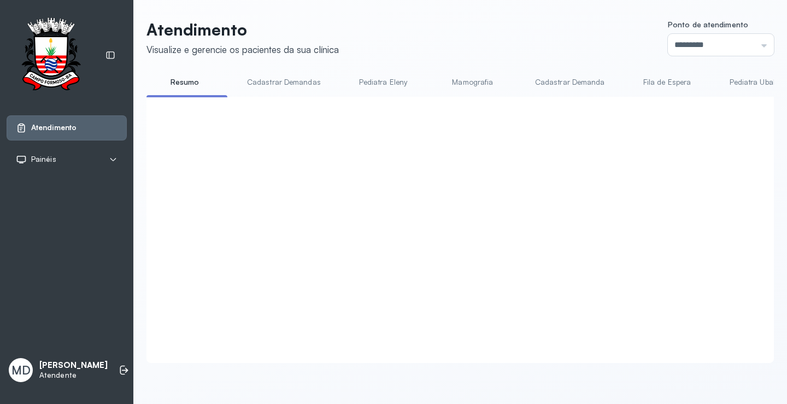
click button "Chamar próximo"
click button "Sim"
click button "Chamar próximo"
click button "Sim"
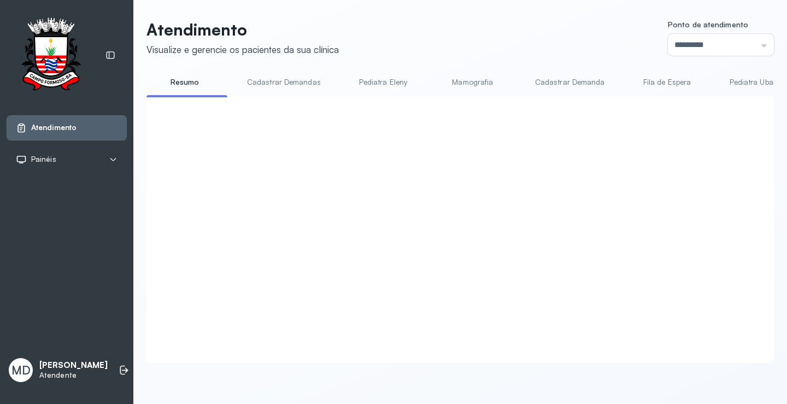
scroll to position [2732, 0]
click button "Chamar próximo"
click button "Sim"
click button "Chamar próximo"
click button "Sim"
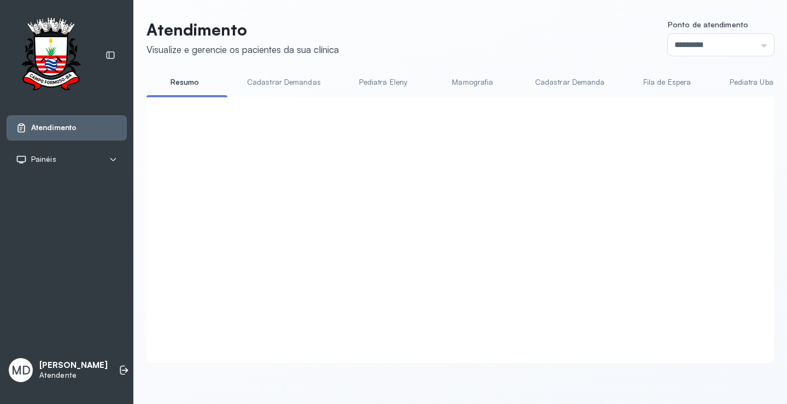
click button "Chamar próximo"
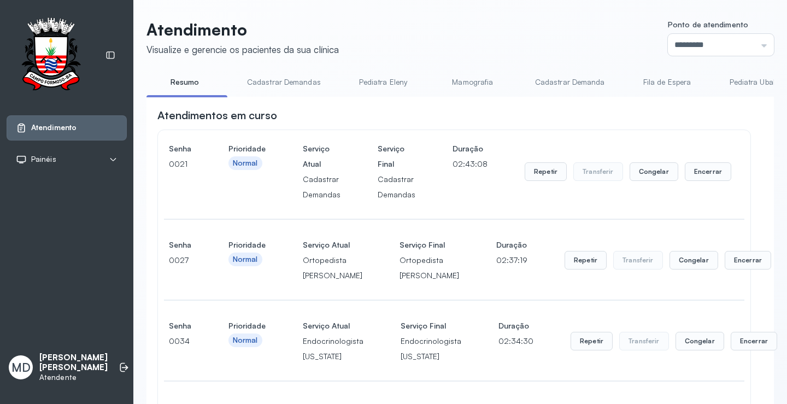
scroll to position [2787, 0]
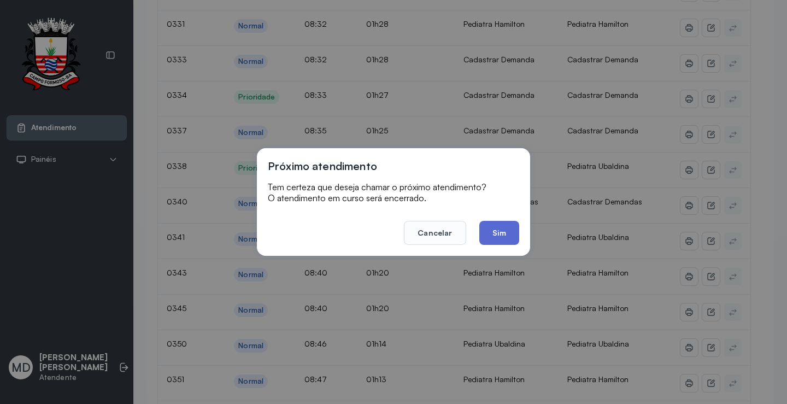
click at [501, 232] on button "Sim" at bounding box center [499, 233] width 40 height 24
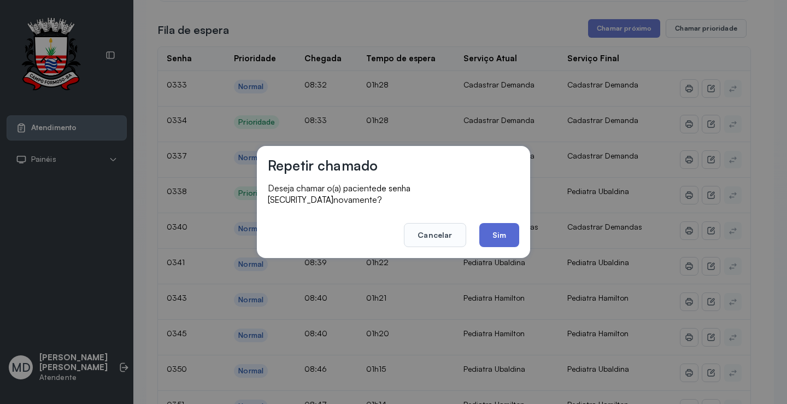
click at [497, 232] on button "Sim" at bounding box center [499, 235] width 40 height 24
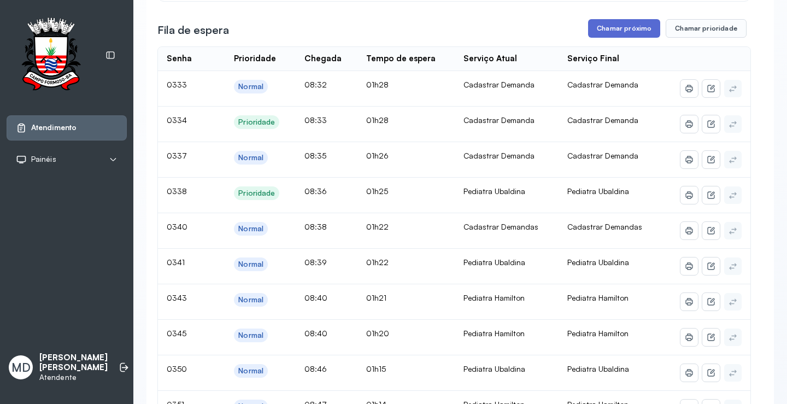
click at [626, 38] on button "Chamar próximo" at bounding box center [624, 28] width 72 height 19
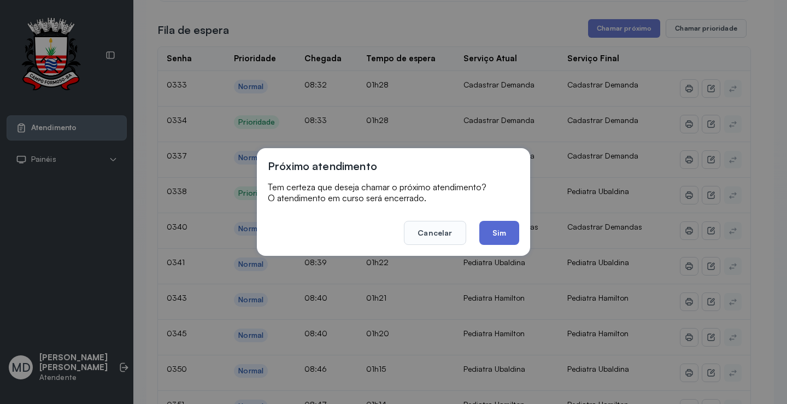
click at [496, 231] on button "Sim" at bounding box center [499, 233] width 40 height 24
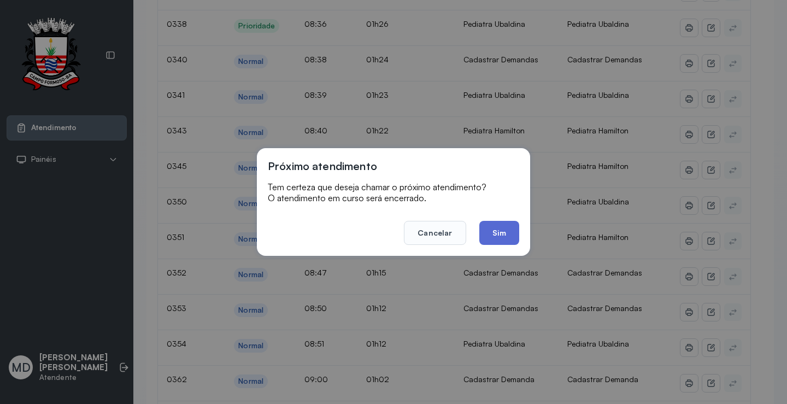
click at [497, 238] on button "Sim" at bounding box center [499, 233] width 40 height 24
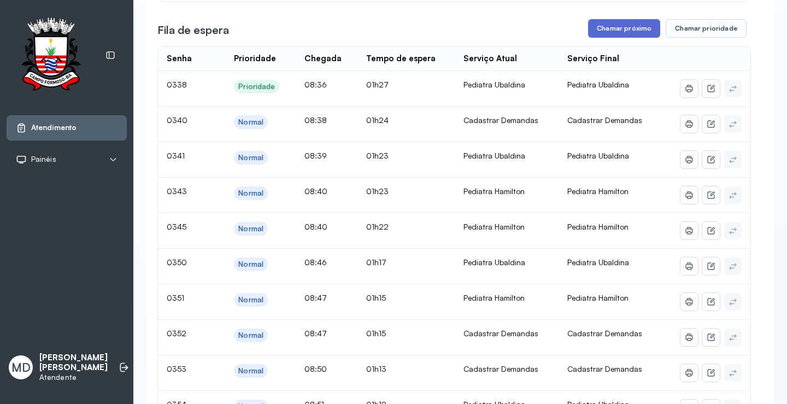
click at [620, 38] on button "Chamar próximo" at bounding box center [624, 28] width 72 height 19
click at [624, 38] on button "Chamar próximo" at bounding box center [624, 28] width 72 height 19
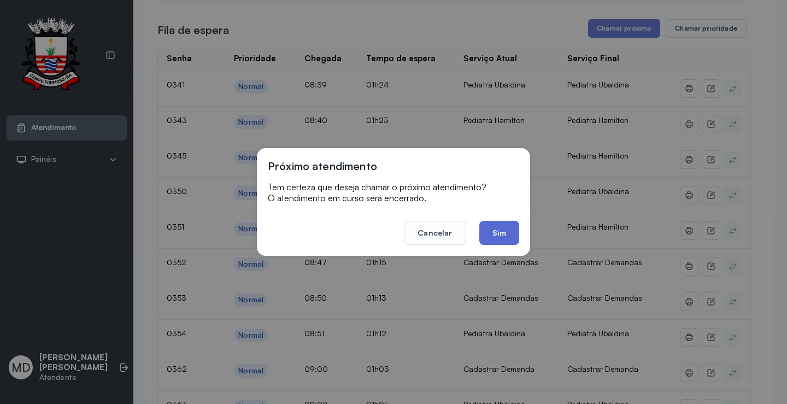
click at [504, 226] on button "Sim" at bounding box center [499, 233] width 40 height 24
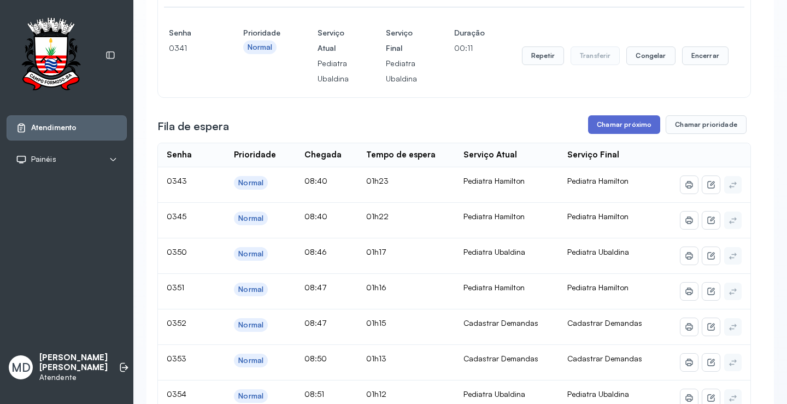
click at [638, 134] on button "Chamar próximo" at bounding box center [624, 124] width 72 height 19
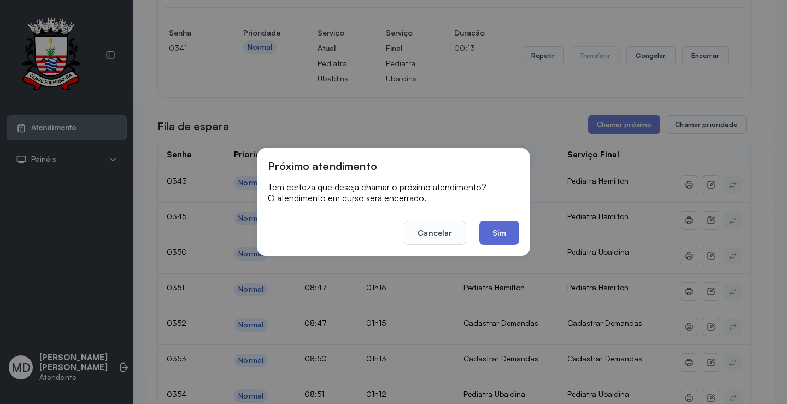
click at [499, 228] on button "Sim" at bounding box center [499, 233] width 40 height 24
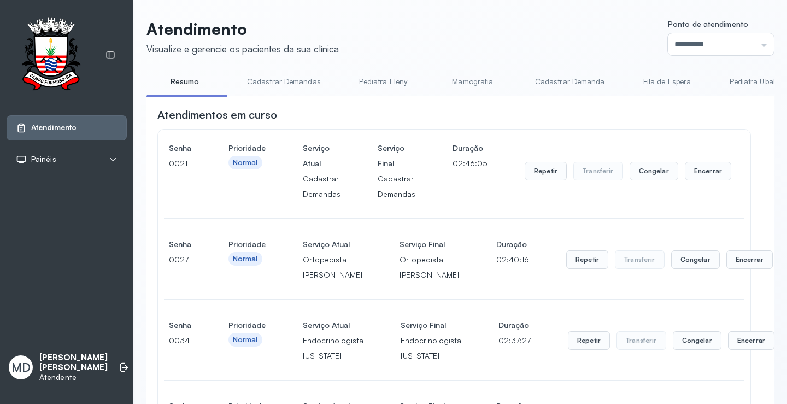
scroll to position [2951, 0]
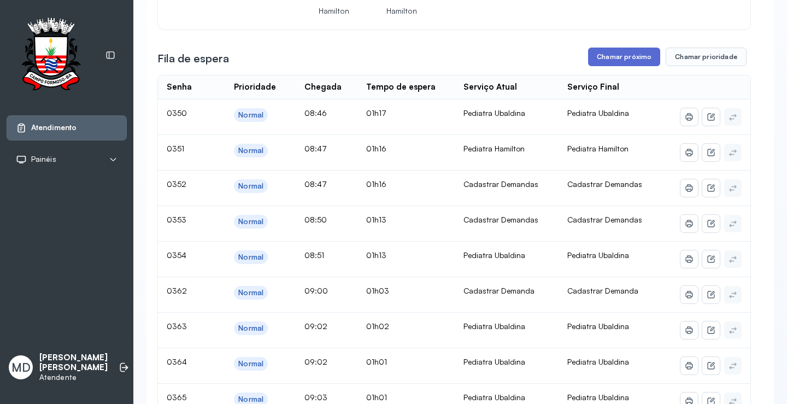
click at [628, 66] on button "Chamar próximo" at bounding box center [624, 57] width 72 height 19
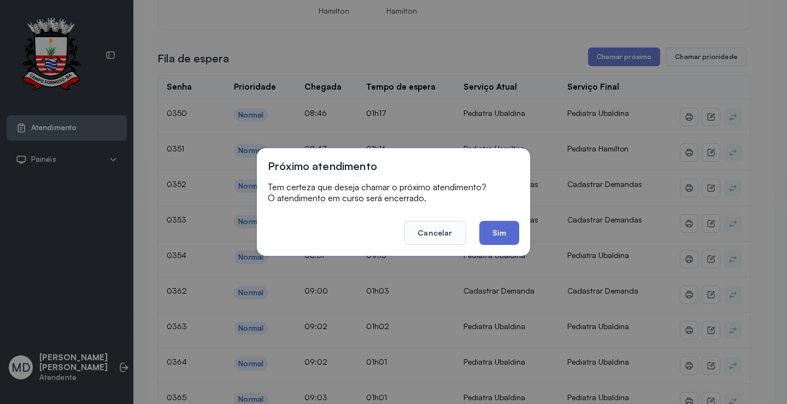
click at [498, 234] on button "Sim" at bounding box center [499, 233] width 40 height 24
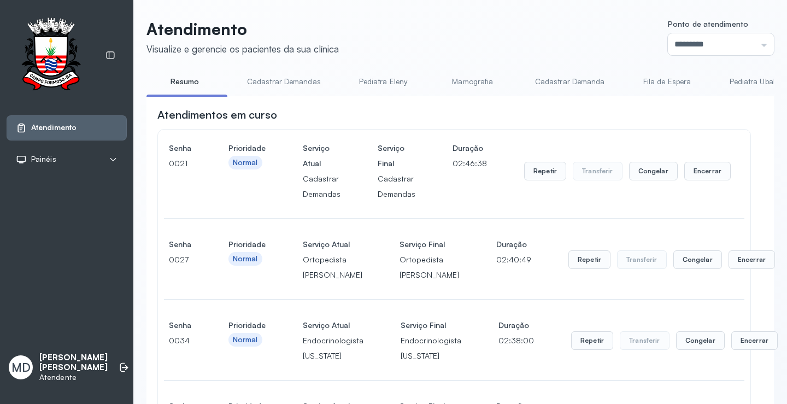
scroll to position [3060, 0]
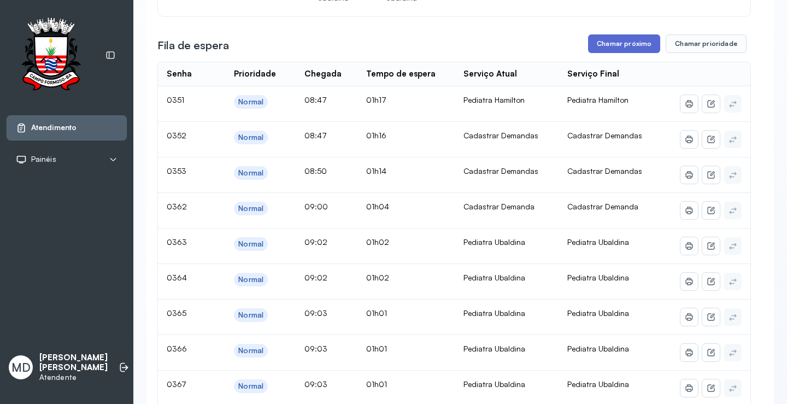
click at [630, 53] on button "Chamar próximo" at bounding box center [624, 43] width 72 height 19
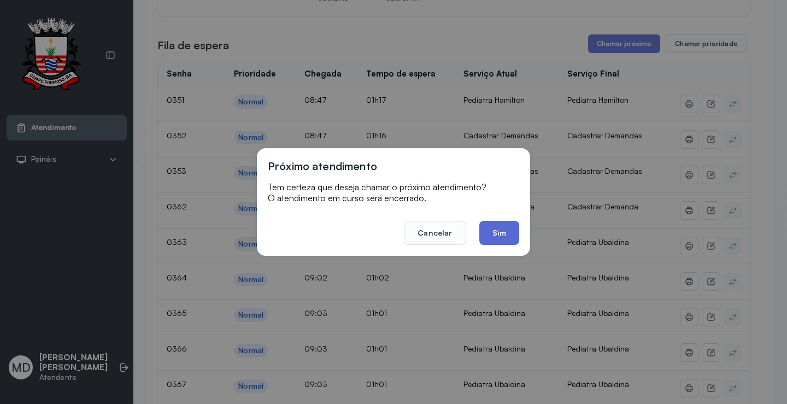
click at [508, 232] on button "Sim" at bounding box center [499, 233] width 40 height 24
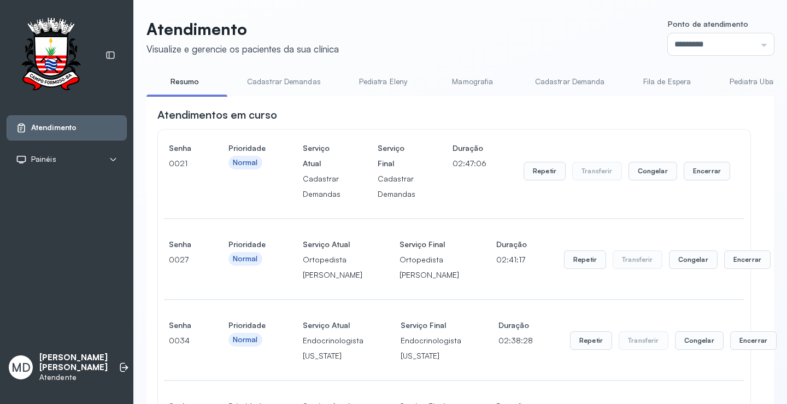
scroll to position [3224, 0]
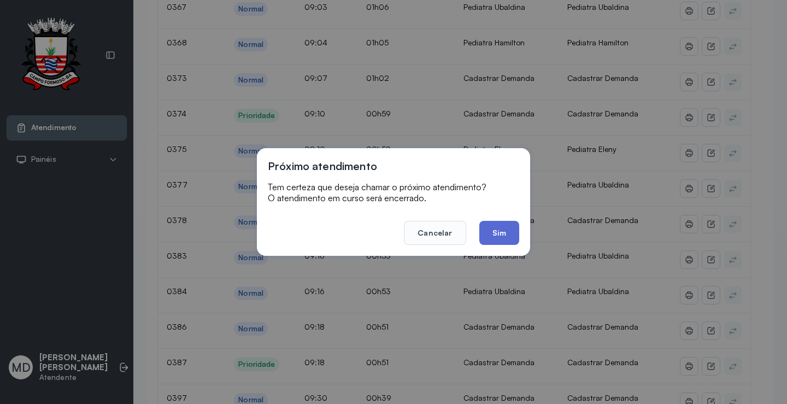
click at [498, 233] on button "Sim" at bounding box center [499, 233] width 40 height 24
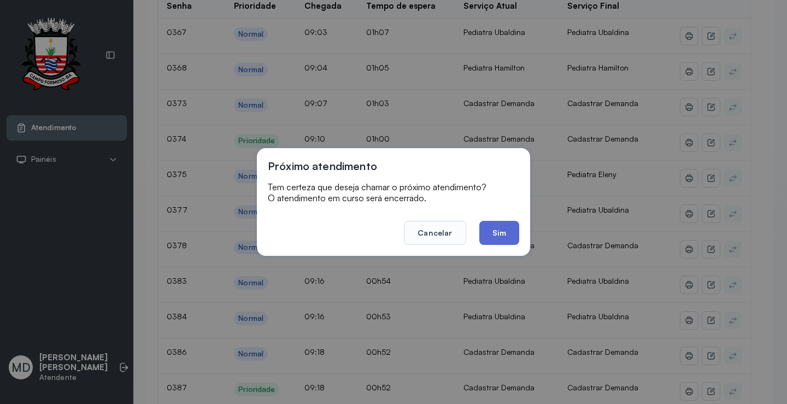
click at [497, 230] on button "Sim" at bounding box center [499, 233] width 40 height 24
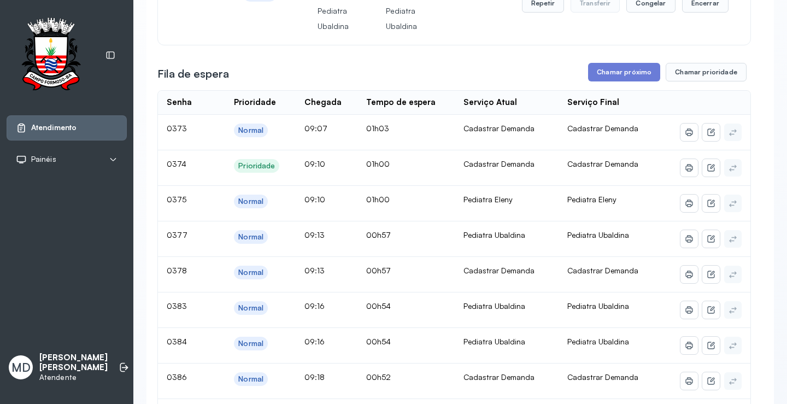
click at [634, 81] on button "Chamar próximo" at bounding box center [624, 72] width 72 height 19
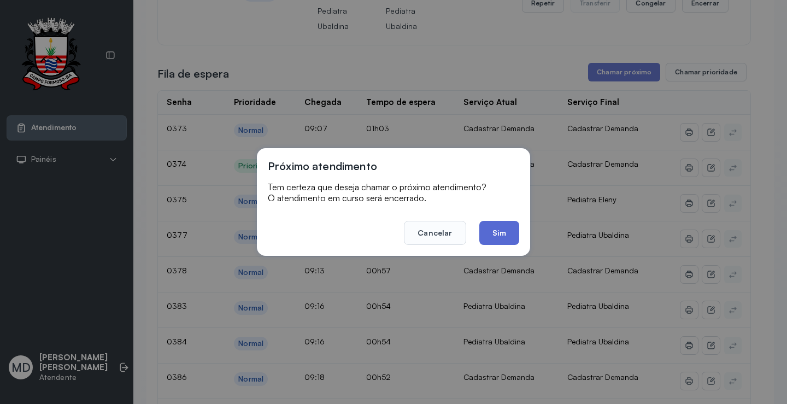
click at [486, 228] on button "Sim" at bounding box center [499, 233] width 40 height 24
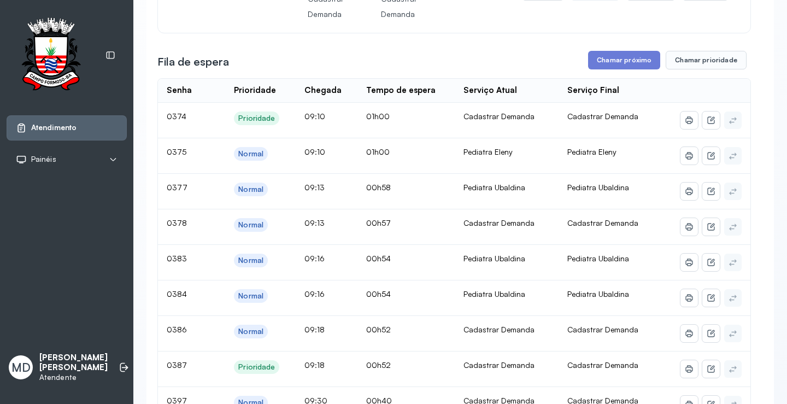
scroll to position [3333, 0]
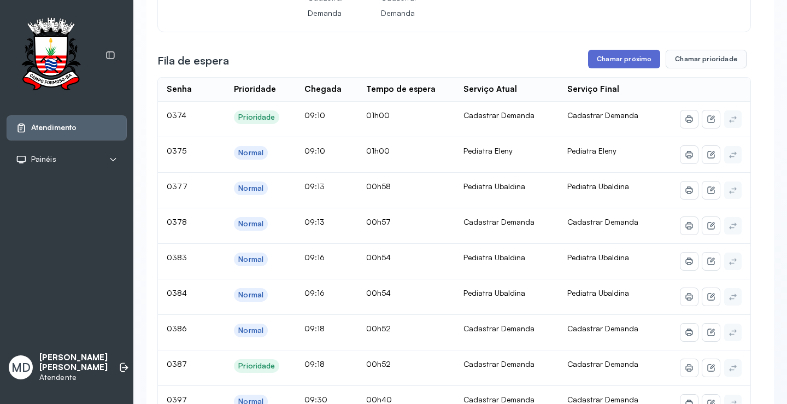
click at [633, 68] on button "Chamar próximo" at bounding box center [624, 59] width 72 height 19
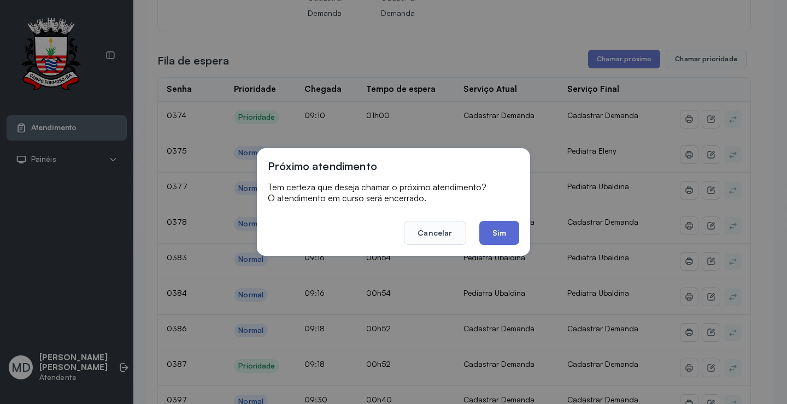
click at [498, 232] on button "Sim" at bounding box center [499, 233] width 40 height 24
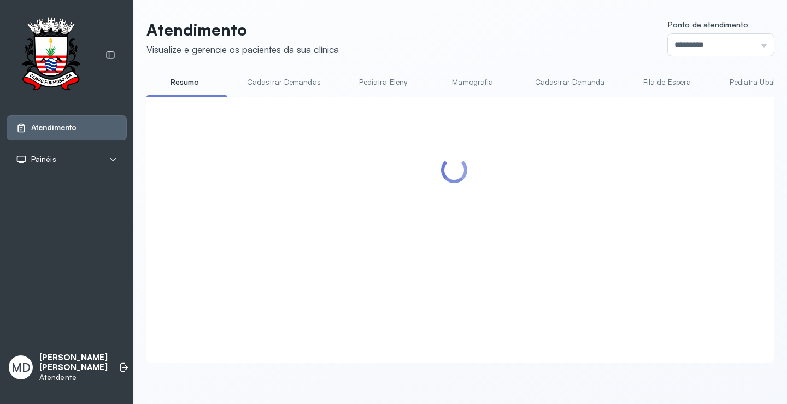
scroll to position [1, 0]
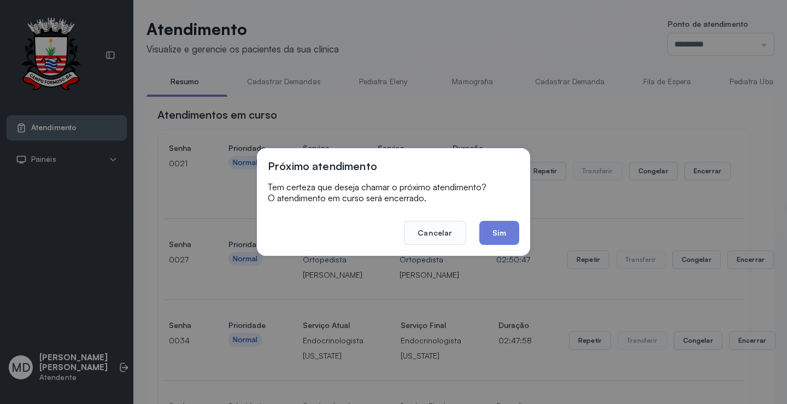
scroll to position [3333, 0]
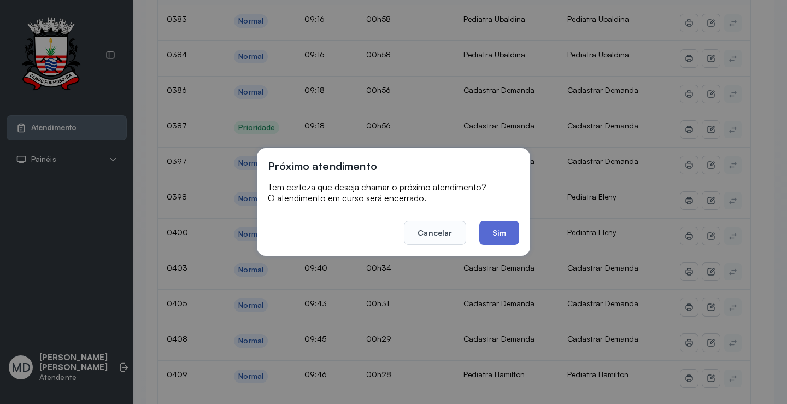
click at [489, 230] on button "Sim" at bounding box center [499, 233] width 40 height 24
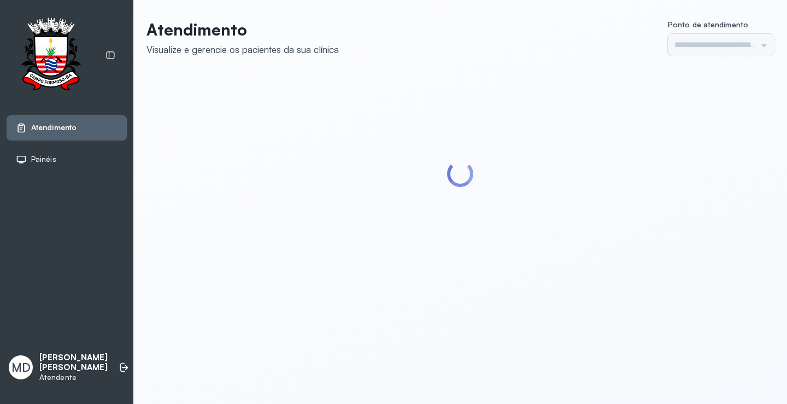
type input "*********"
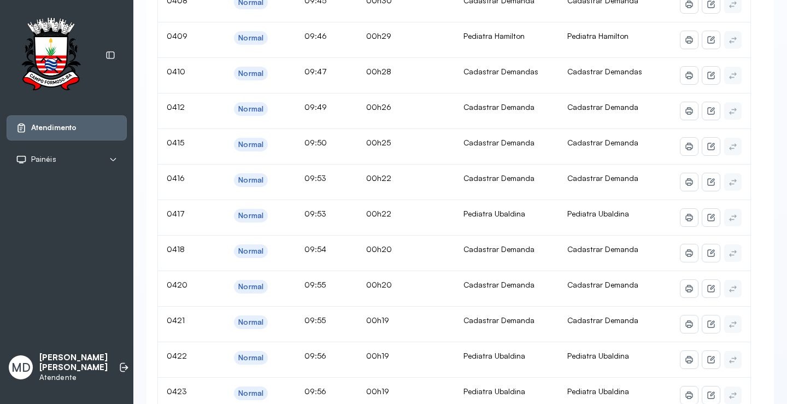
scroll to position [3388, 0]
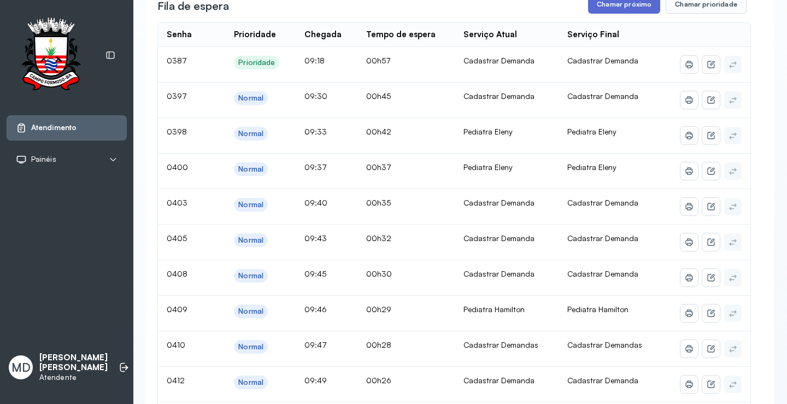
click at [624, 14] on button "Chamar próximo" at bounding box center [624, 4] width 72 height 19
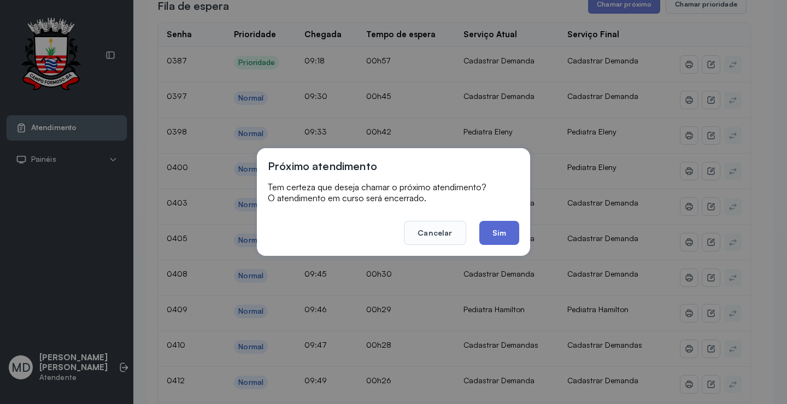
click at [491, 232] on button "Sim" at bounding box center [499, 233] width 40 height 24
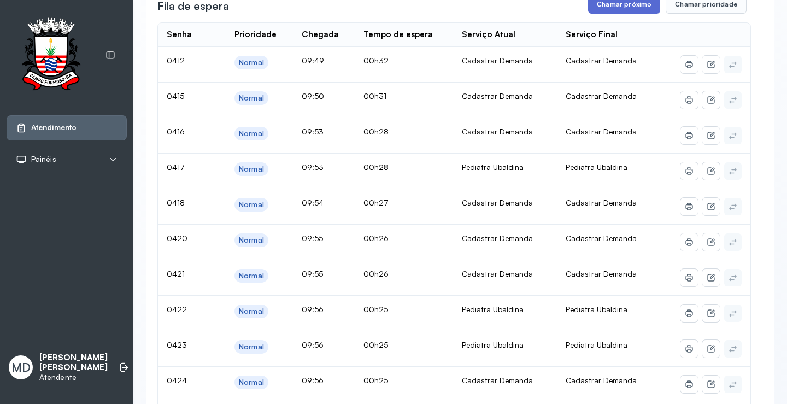
click at [614, 14] on button "Chamar próximo" at bounding box center [624, 4] width 72 height 19
click at [622, 14] on button "Chamar próximo" at bounding box center [624, 4] width 72 height 19
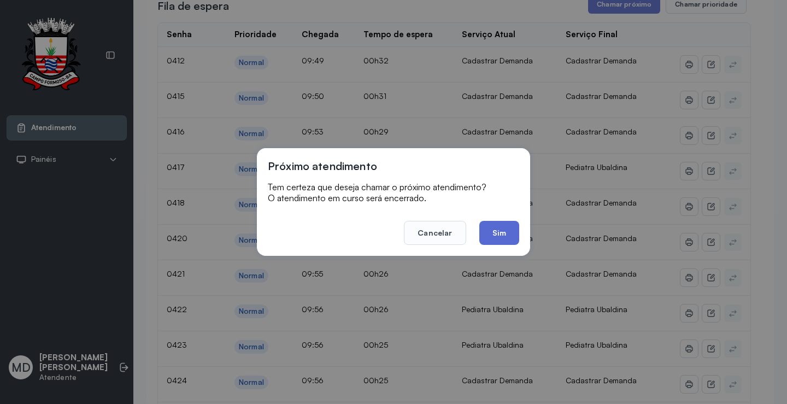
click at [497, 235] on button "Sim" at bounding box center [499, 233] width 40 height 24
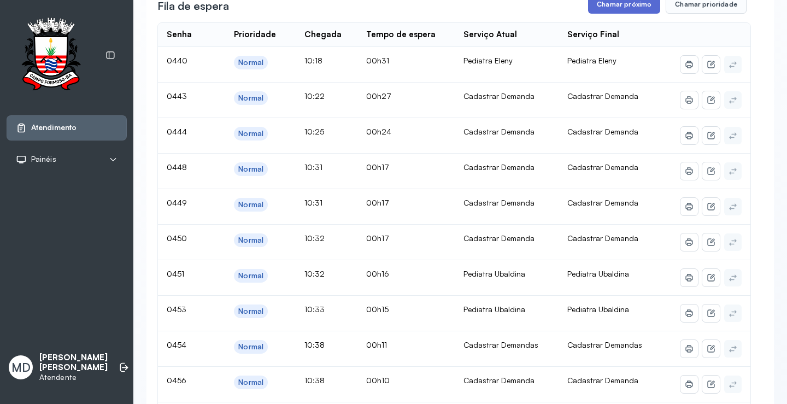
click at [634, 14] on button "Chamar próximo" at bounding box center [624, 4] width 72 height 19
click at [641, 14] on button "Chamar próximo" at bounding box center [624, 4] width 72 height 19
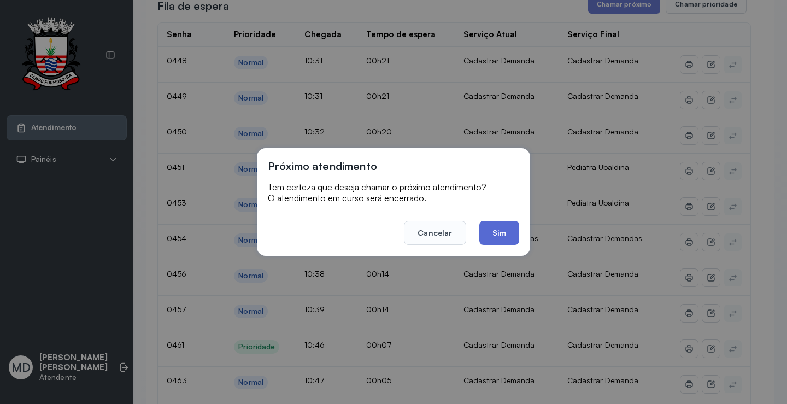
click at [495, 234] on button "Sim" at bounding box center [499, 233] width 40 height 24
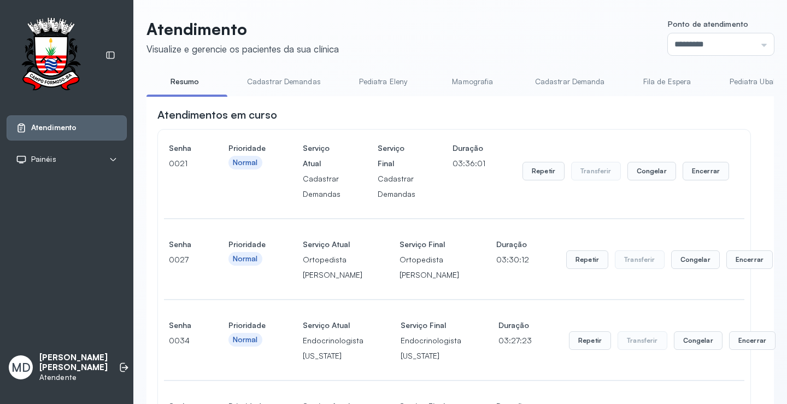
scroll to position [3497, 0]
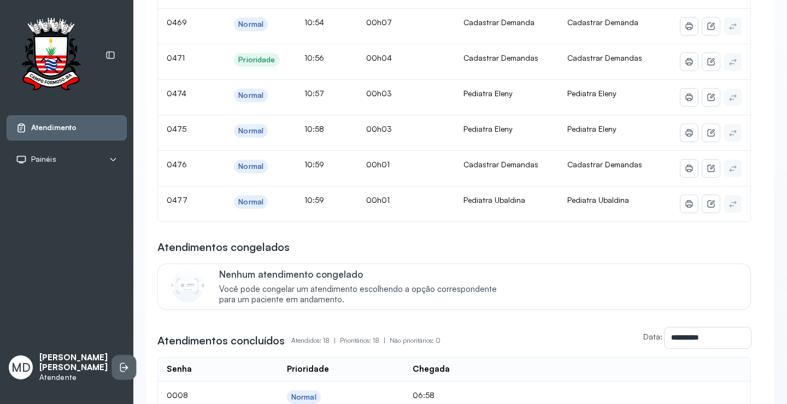
click at [119, 362] on icon at bounding box center [124, 367] width 11 height 11
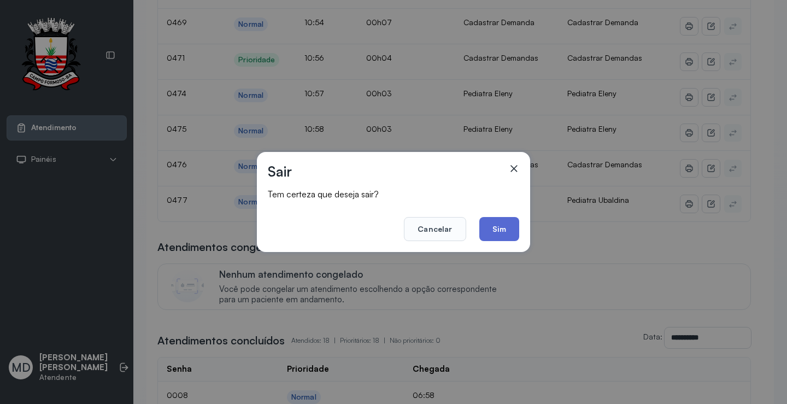
click at [503, 228] on button "Sim" at bounding box center [499, 229] width 40 height 24
